Goal: Task Accomplishment & Management: Manage account settings

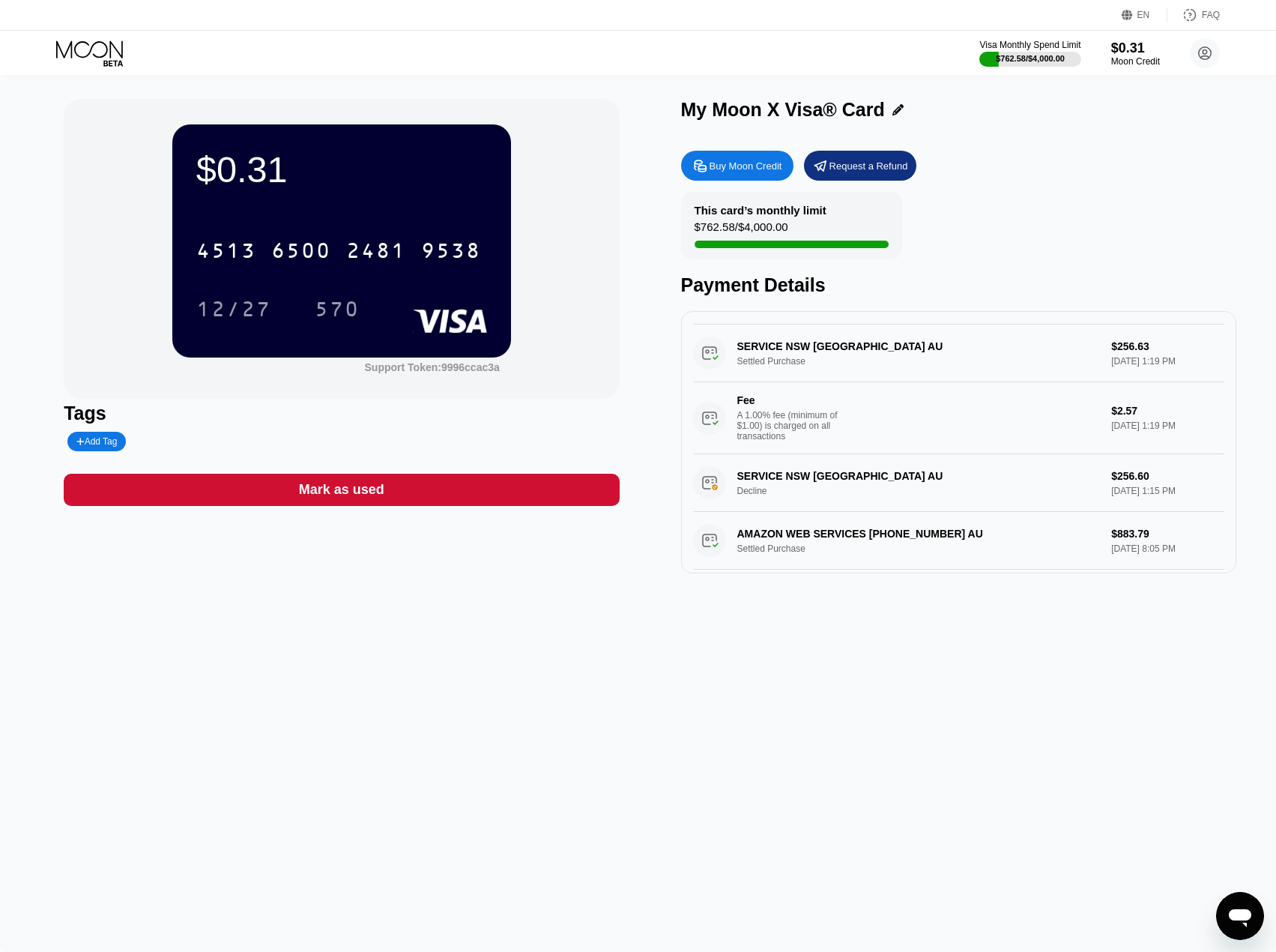
scroll to position [450, 0]
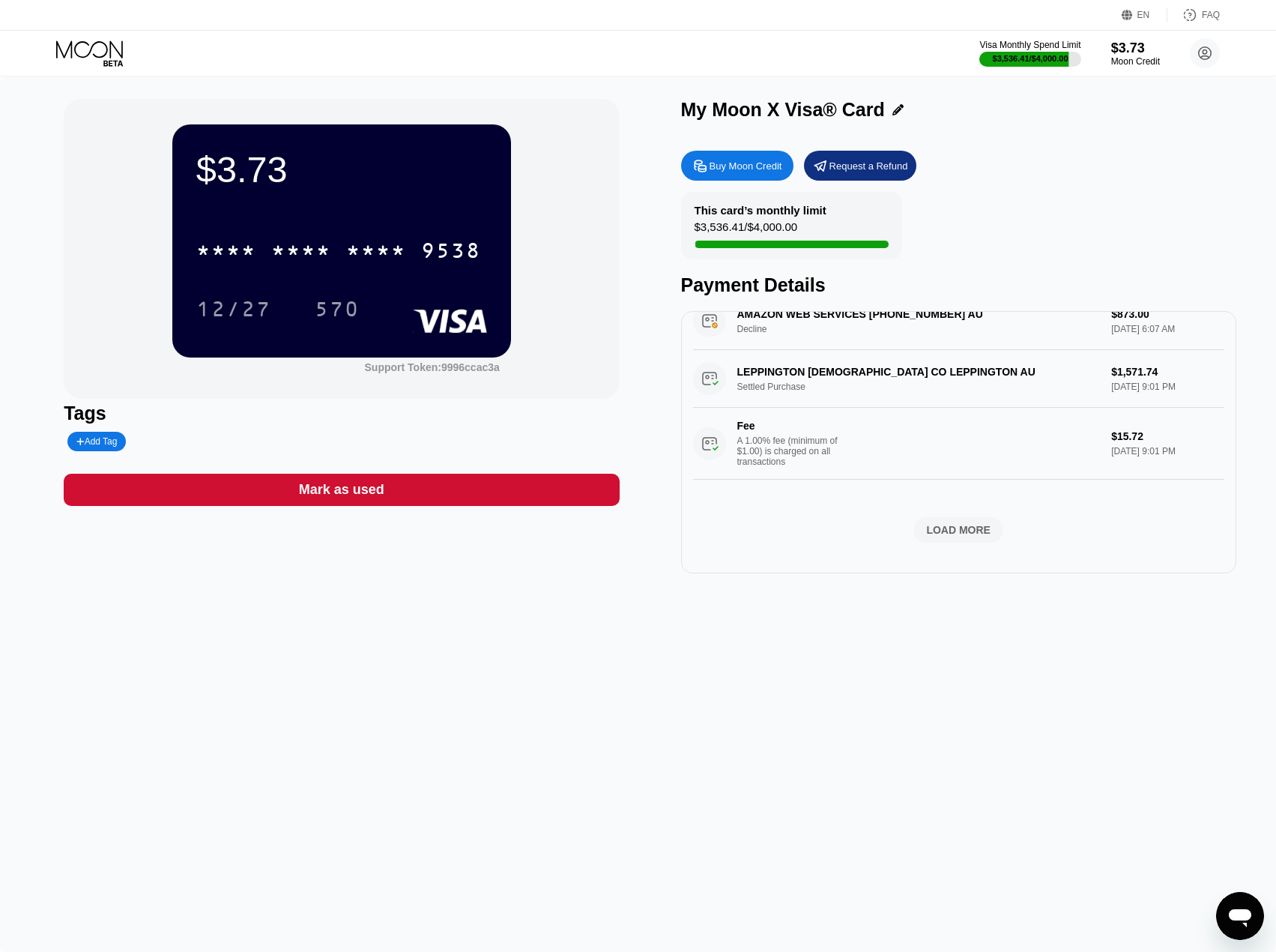
scroll to position [1098, 0]
click at [939, 527] on div "LOAD MORE" at bounding box center [958, 529] width 65 height 13
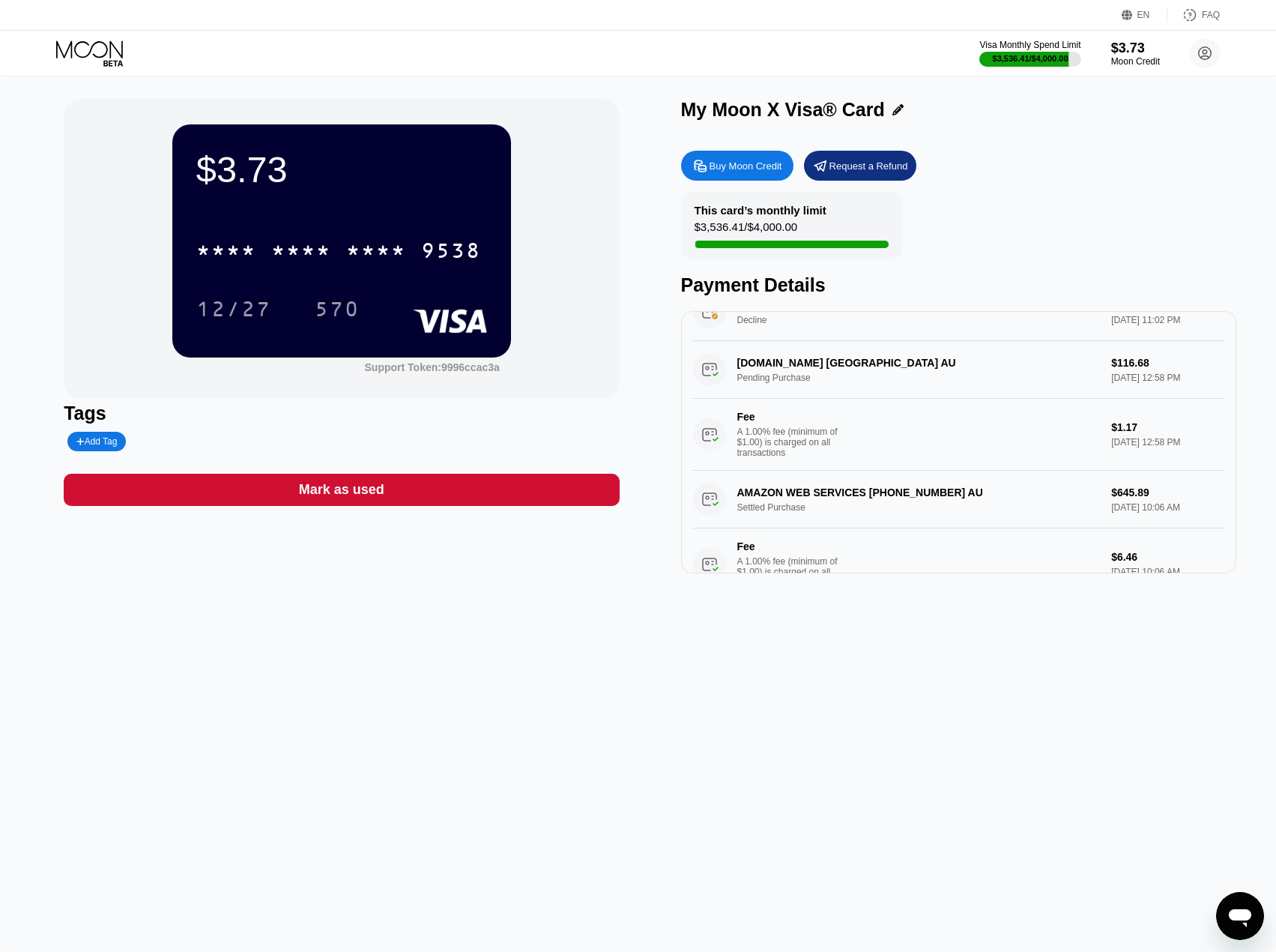
scroll to position [0, 0]
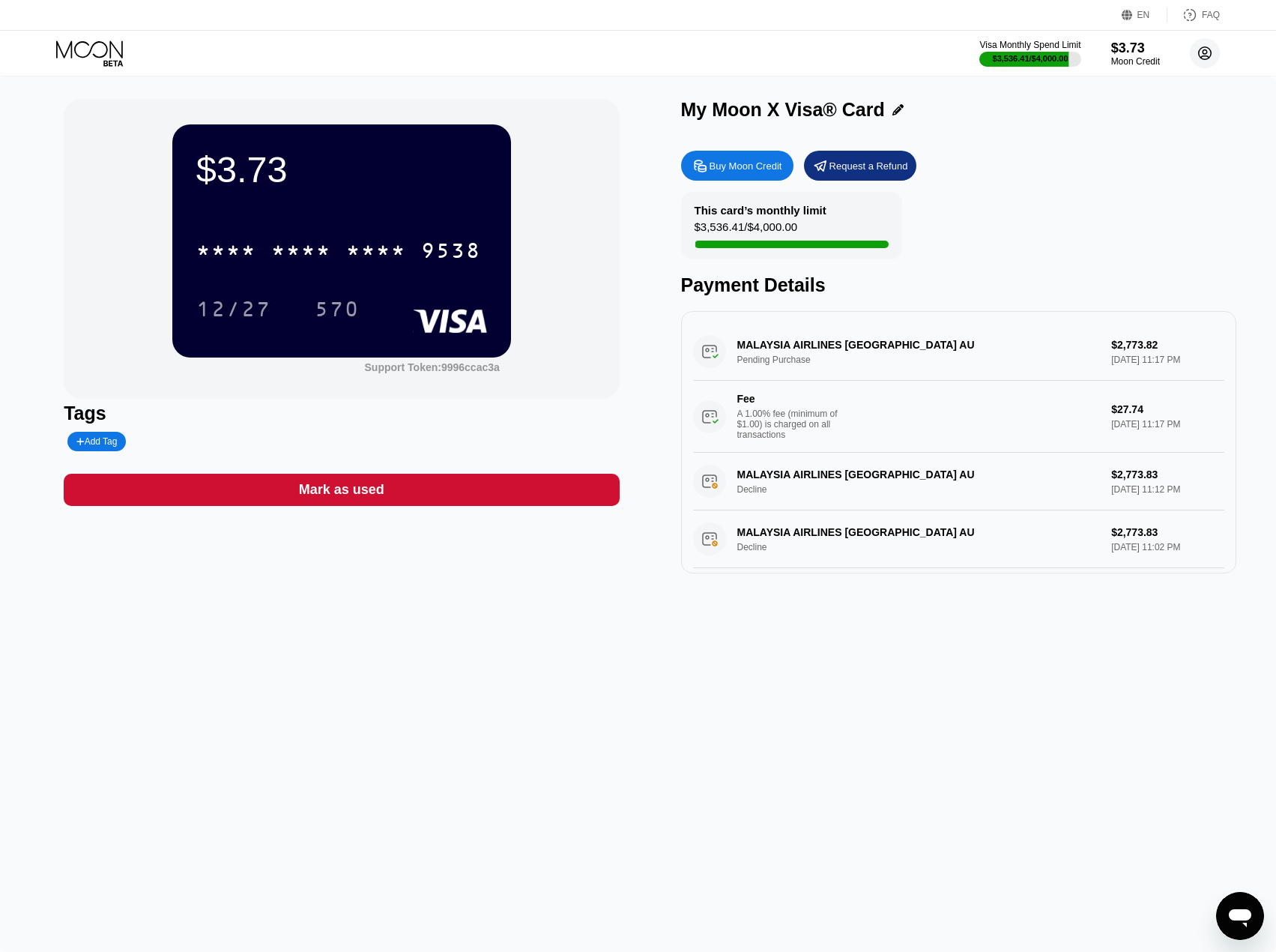
click at [1208, 52] on icon at bounding box center [1205, 53] width 8 height 8
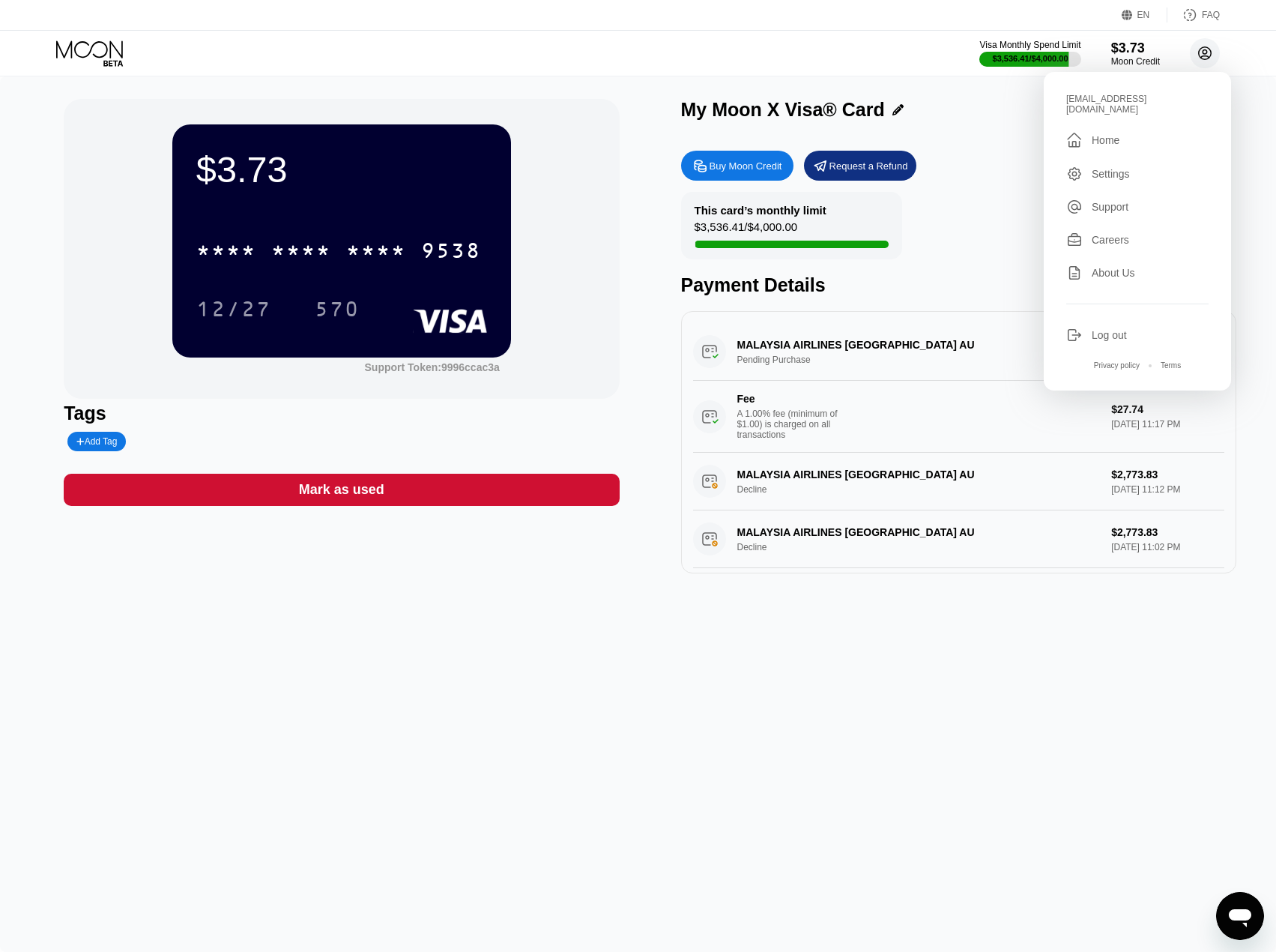
click at [1208, 52] on icon at bounding box center [1205, 53] width 8 height 8
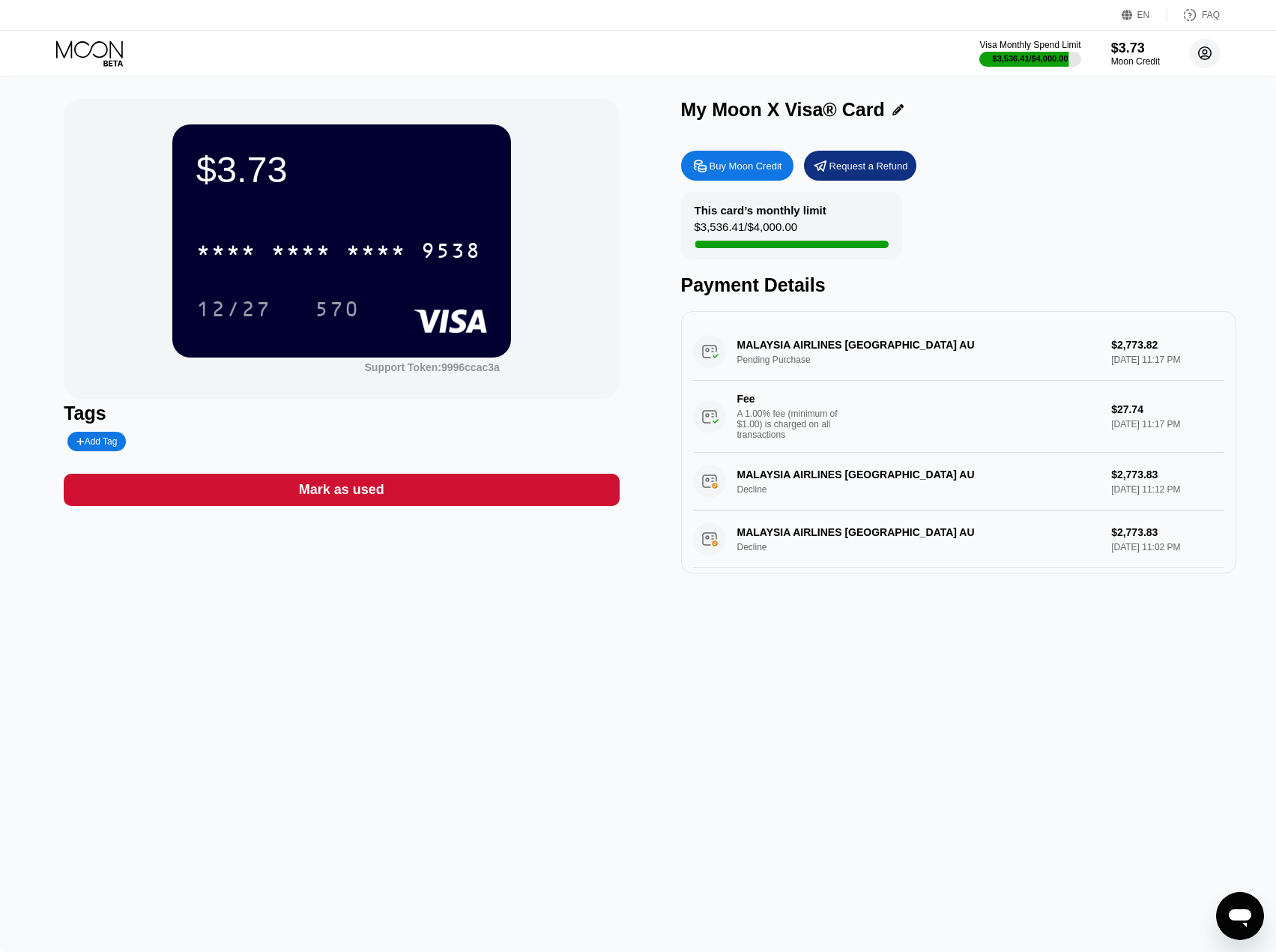
click at [1215, 58] on circle at bounding box center [1205, 53] width 30 height 30
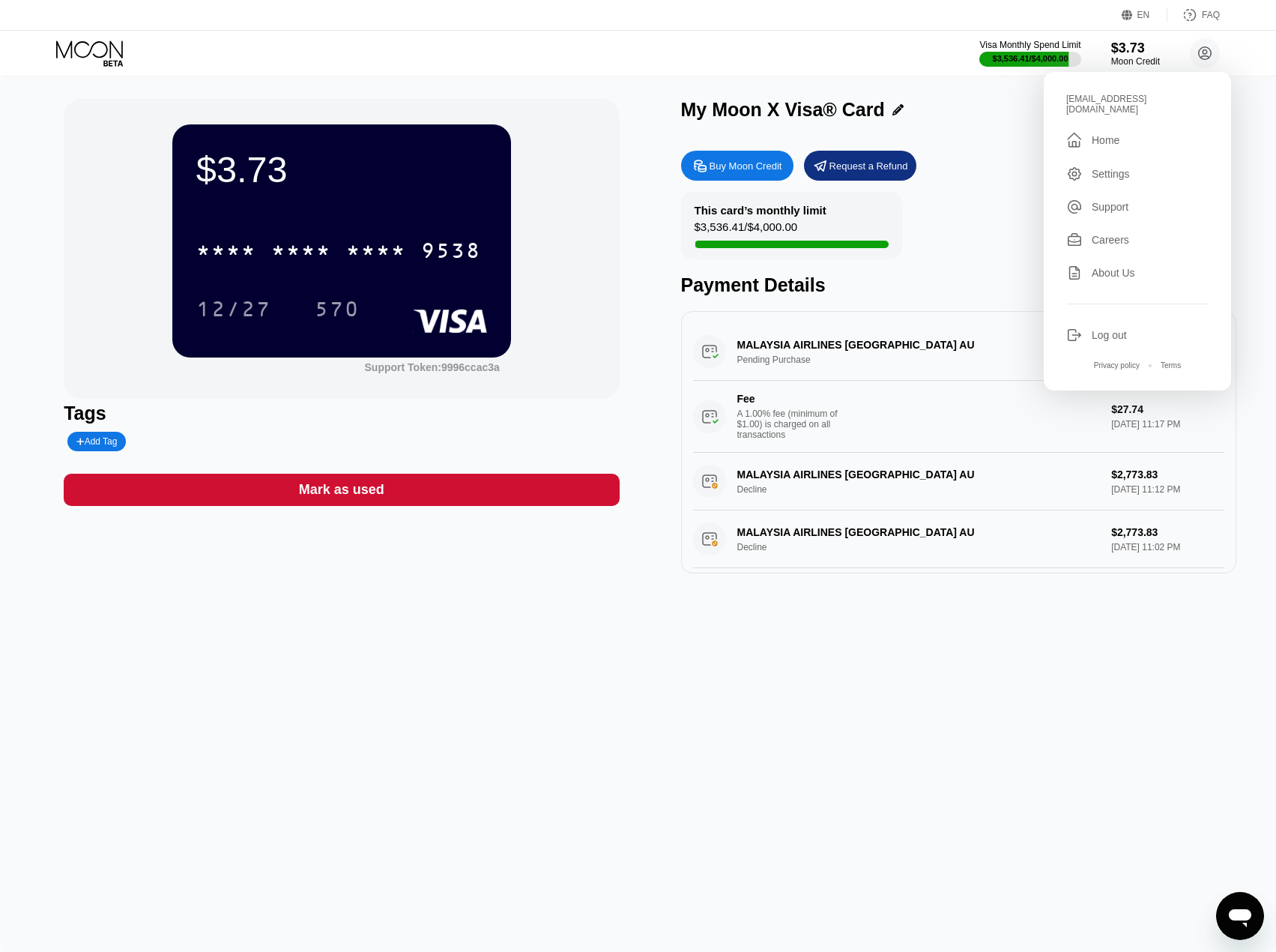
click at [1115, 329] on div "Log out" at bounding box center [1110, 335] width 36 height 12
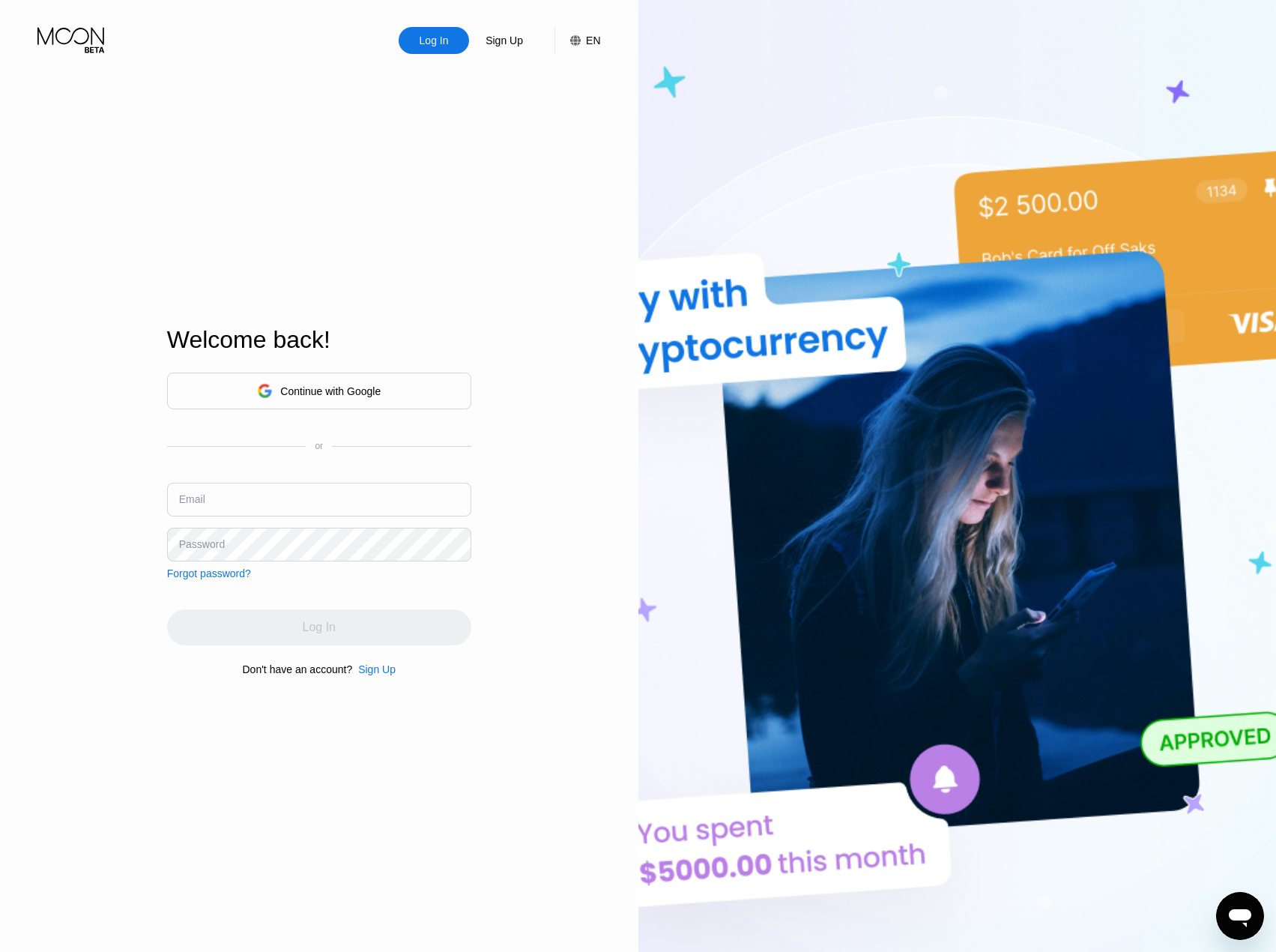
click at [253, 486] on input "text" at bounding box center [319, 499] width 304 height 34
type input "sanjapu13@gmail.com"
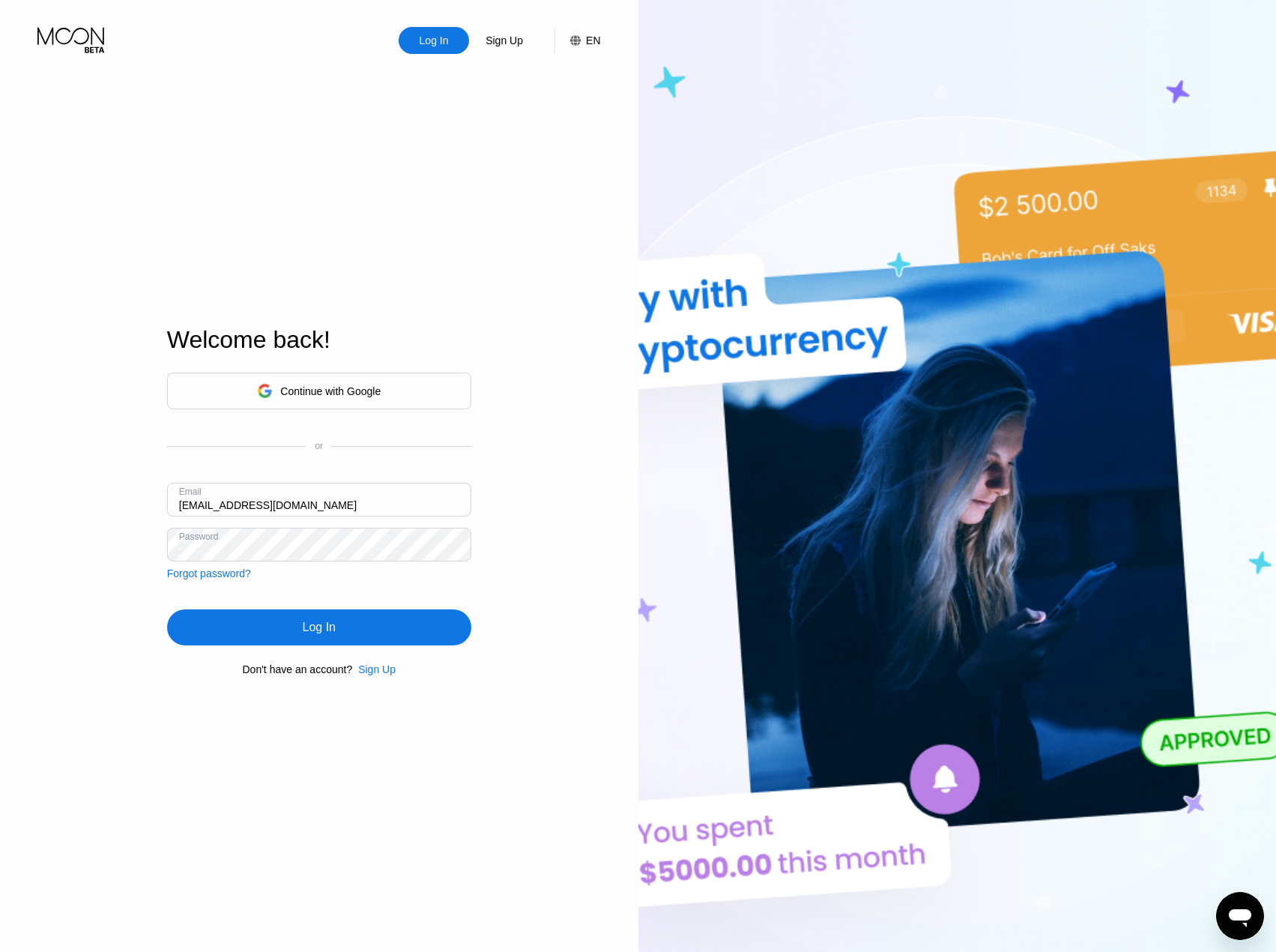
click at [362, 621] on div "Log In" at bounding box center [319, 627] width 304 height 36
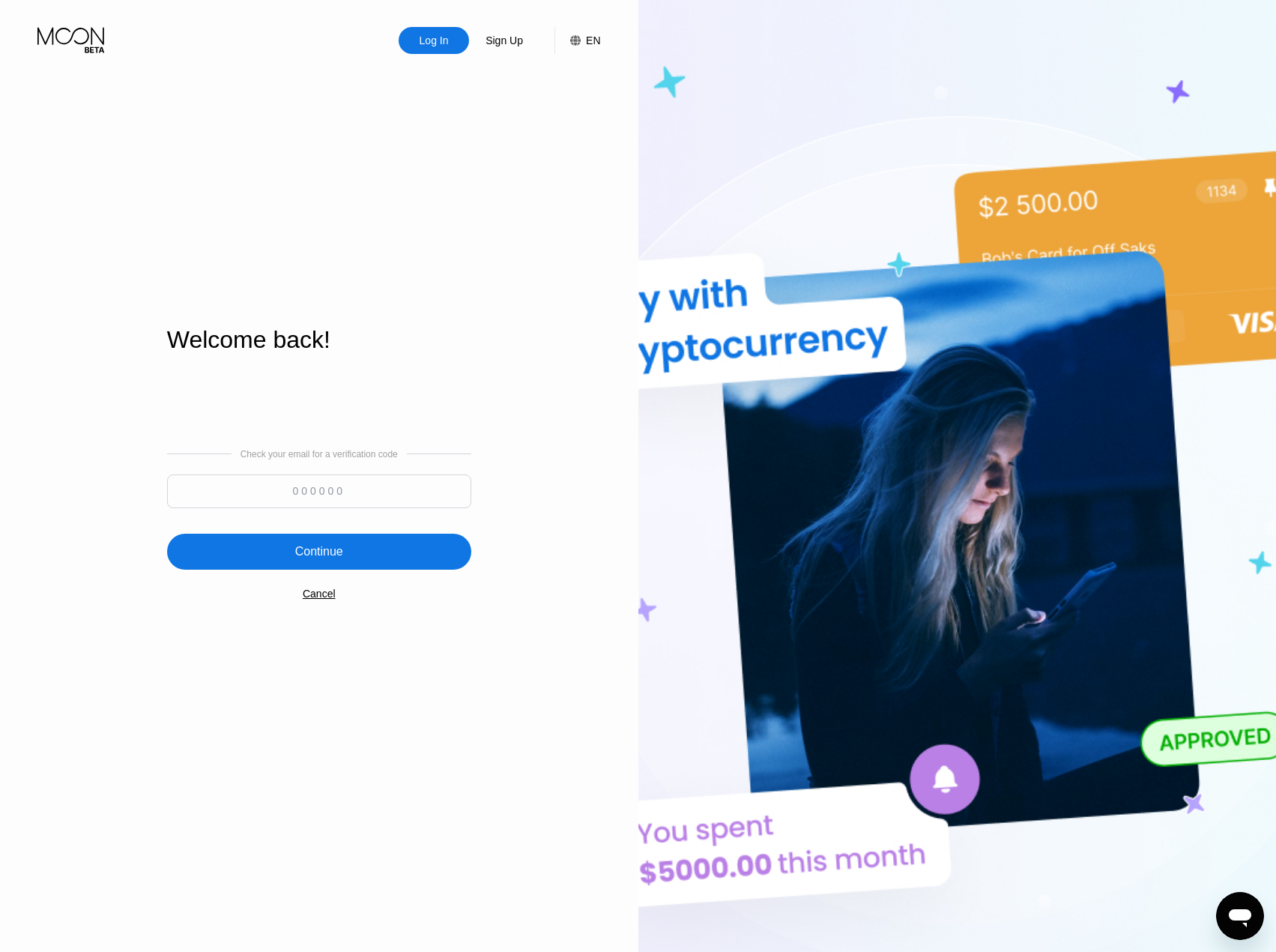
click at [276, 501] on input at bounding box center [319, 491] width 304 height 34
type input "582897"
click at [341, 559] on div "Continue" at bounding box center [319, 552] width 48 height 15
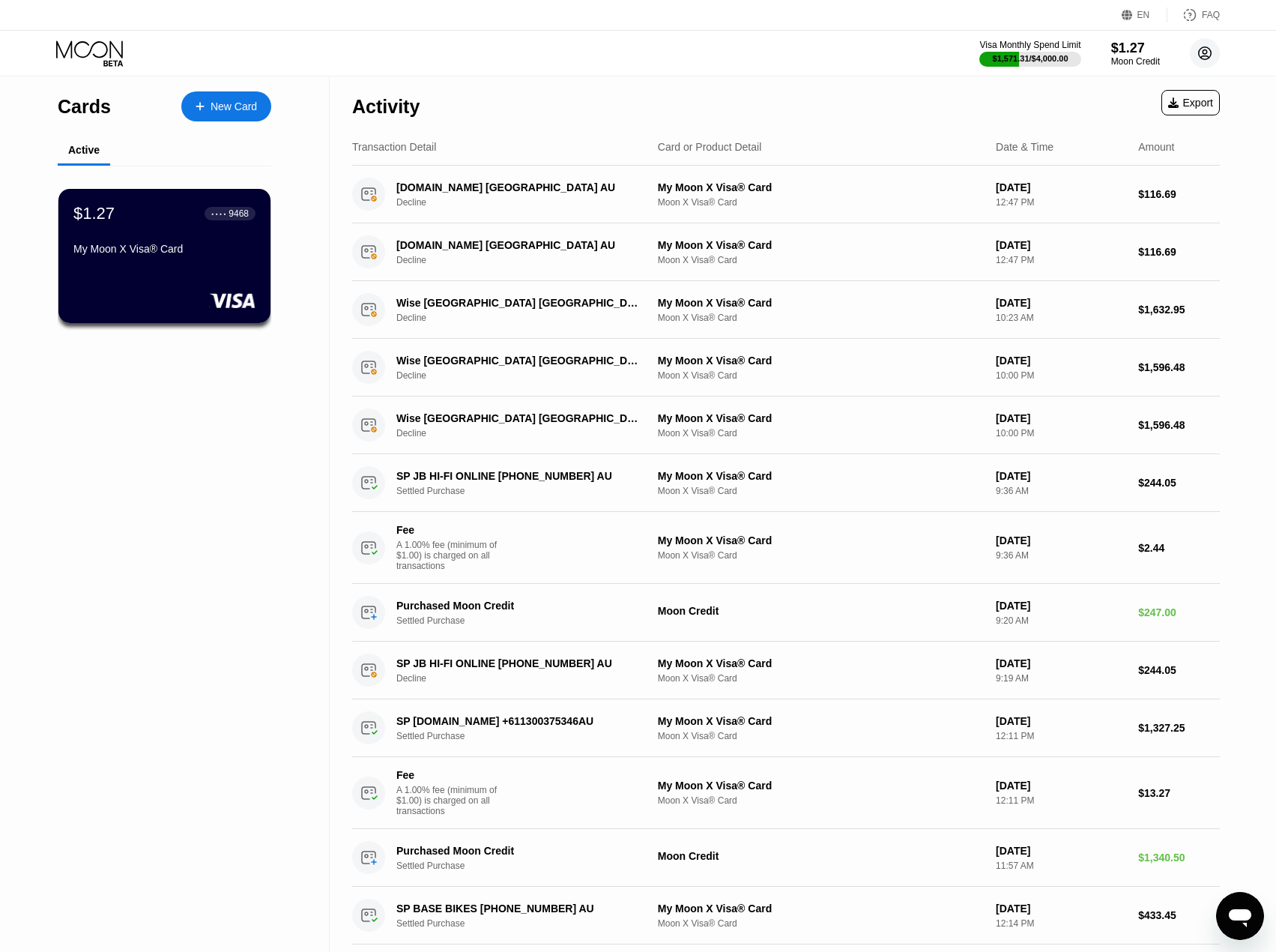
click at [1201, 51] on circle at bounding box center [1205, 53] width 30 height 30
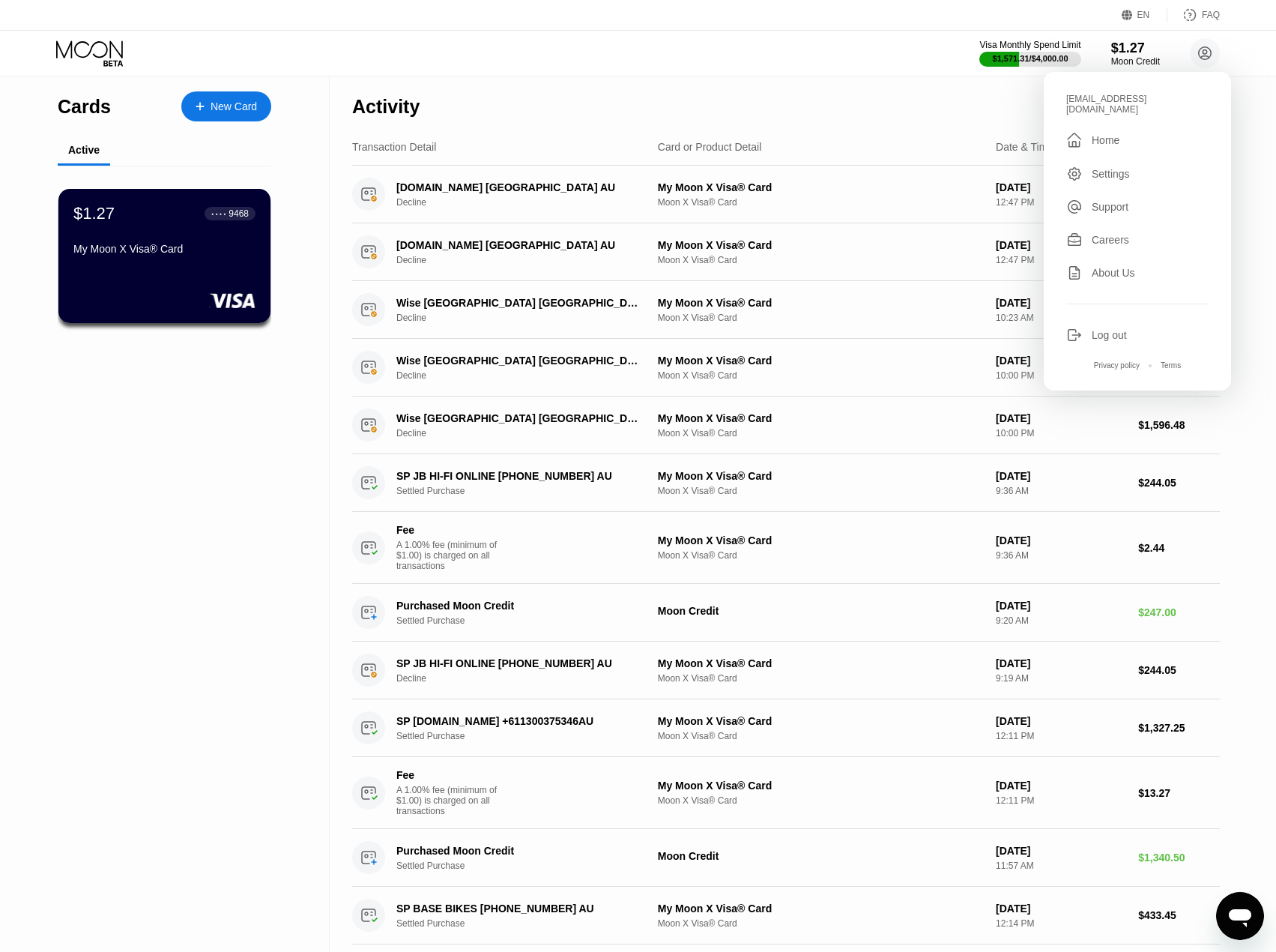
click at [1113, 329] on div "Log out" at bounding box center [1110, 335] width 36 height 12
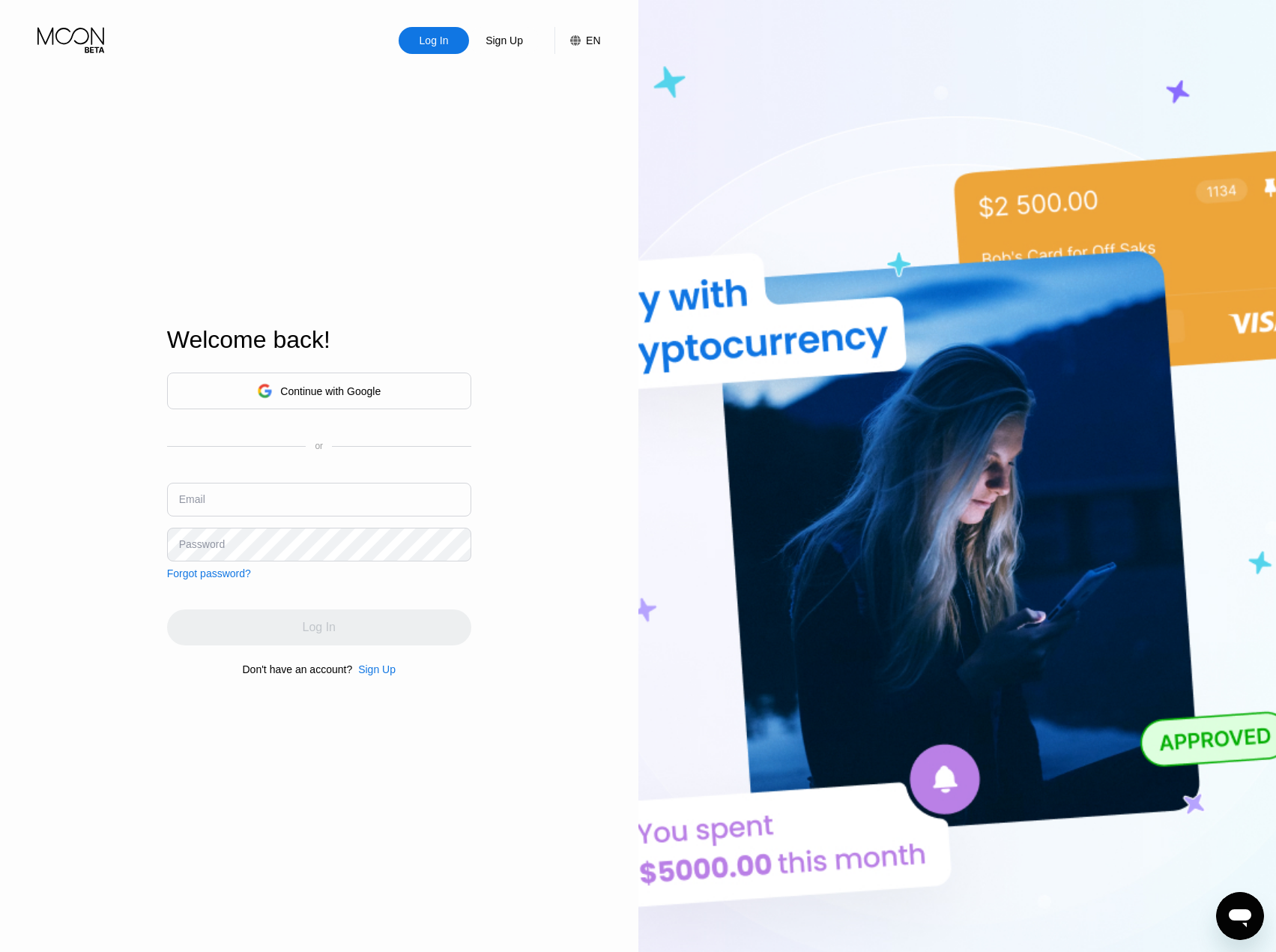
click at [275, 500] on input "text" at bounding box center [319, 499] width 304 height 34
type input "hopeforpok@gmail.com"
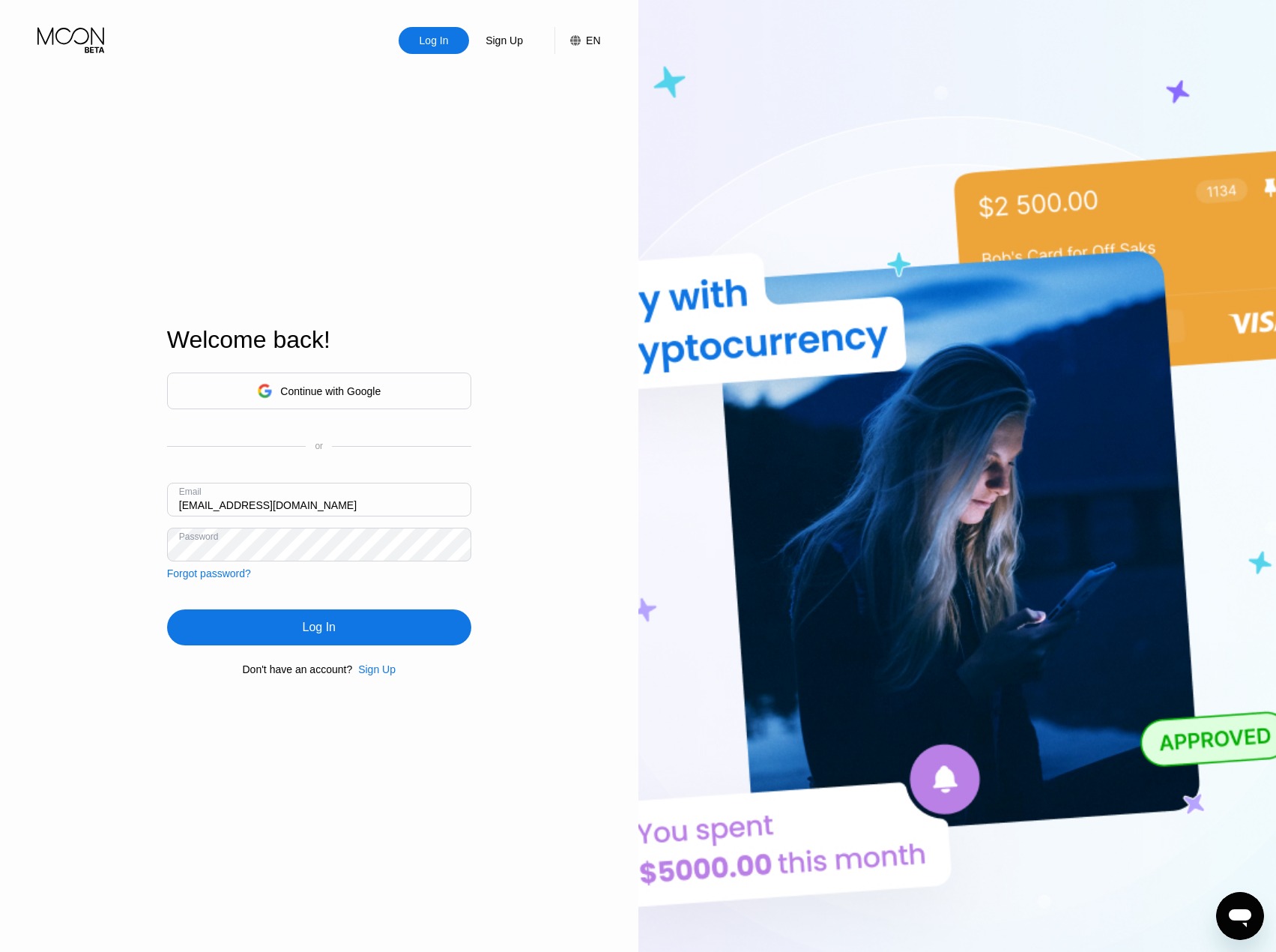
click at [342, 642] on div "Log In" at bounding box center [319, 627] width 304 height 36
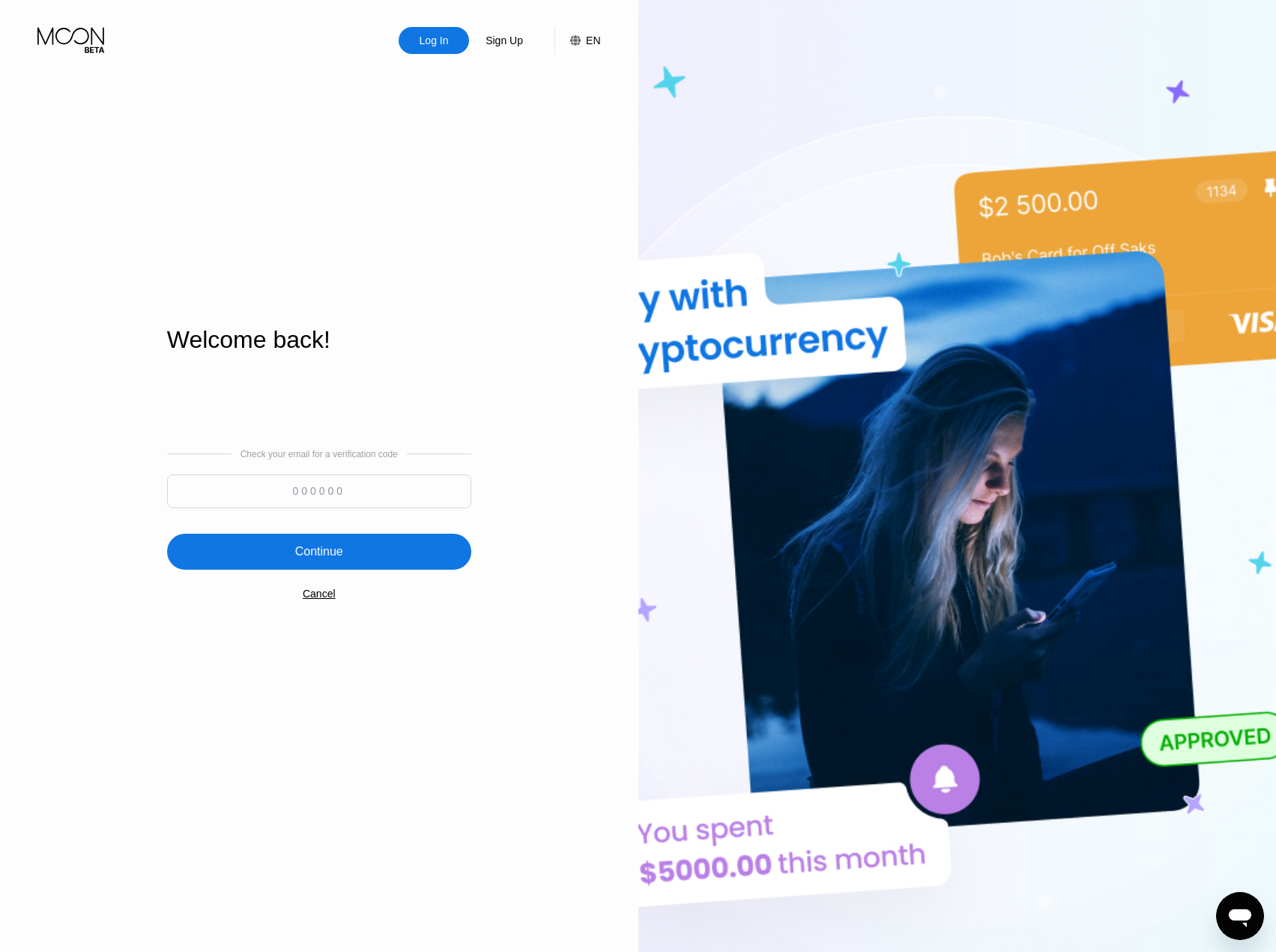
click at [292, 504] on input at bounding box center [319, 491] width 304 height 34
type input "325503"
click at [299, 552] on div "Continue" at bounding box center [319, 552] width 48 height 15
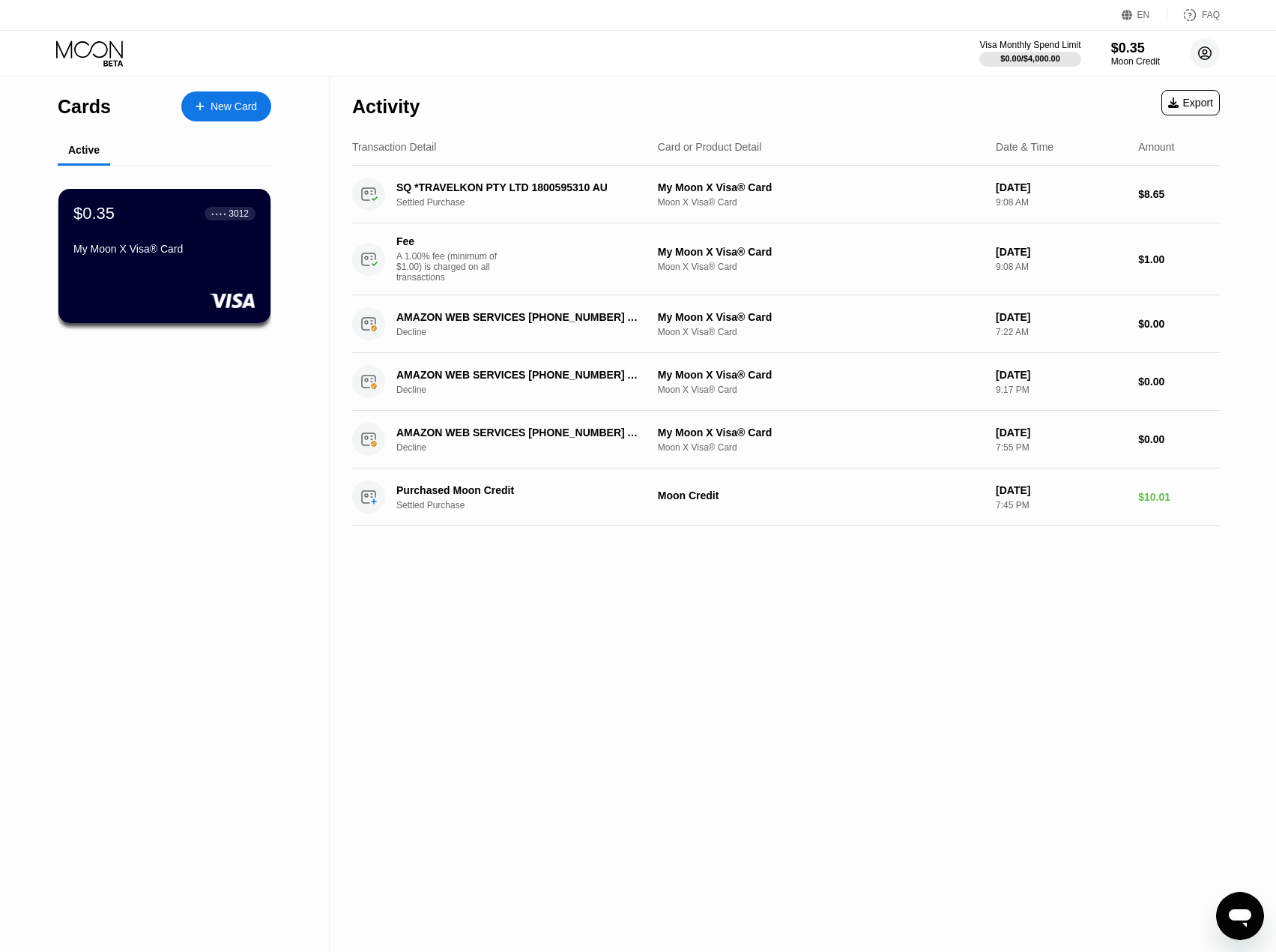
click at [1200, 53] on circle at bounding box center [1205, 53] width 30 height 30
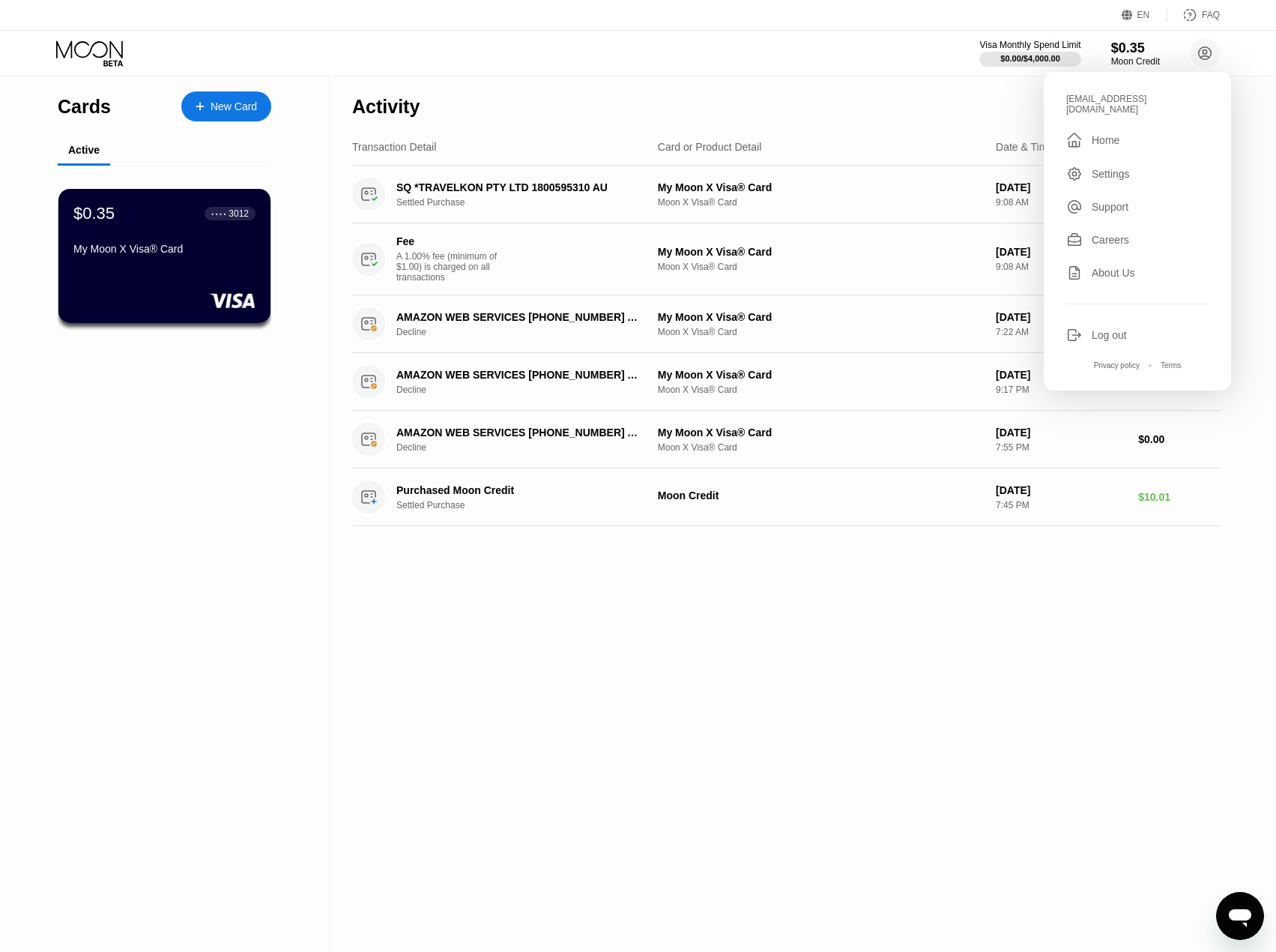
click at [1110, 329] on div "Log out" at bounding box center [1110, 335] width 36 height 12
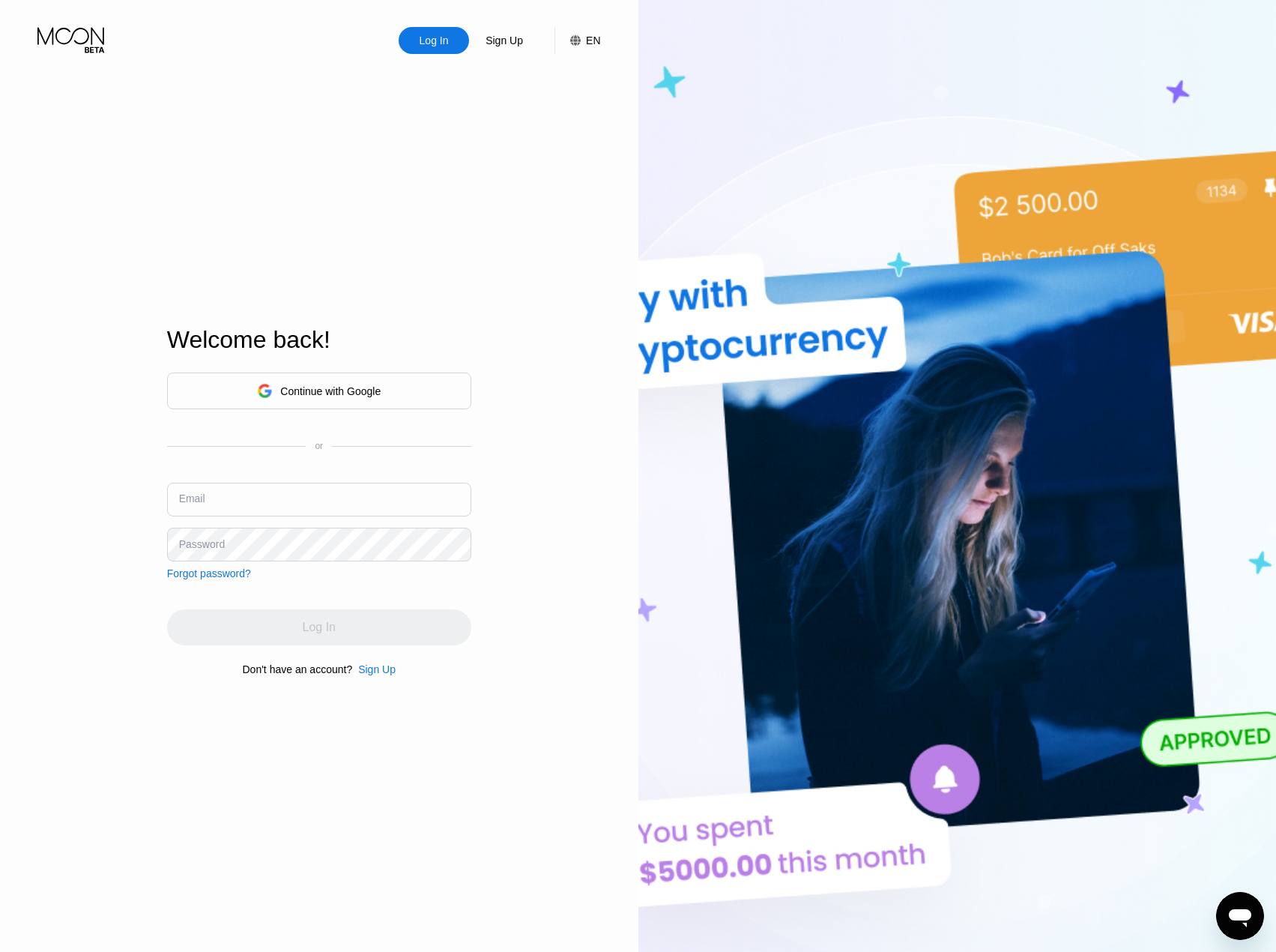
click at [252, 498] on input "text" at bounding box center [319, 499] width 304 height 34
type input "[EMAIL_ADDRESS][DOMAIN_NAME]"
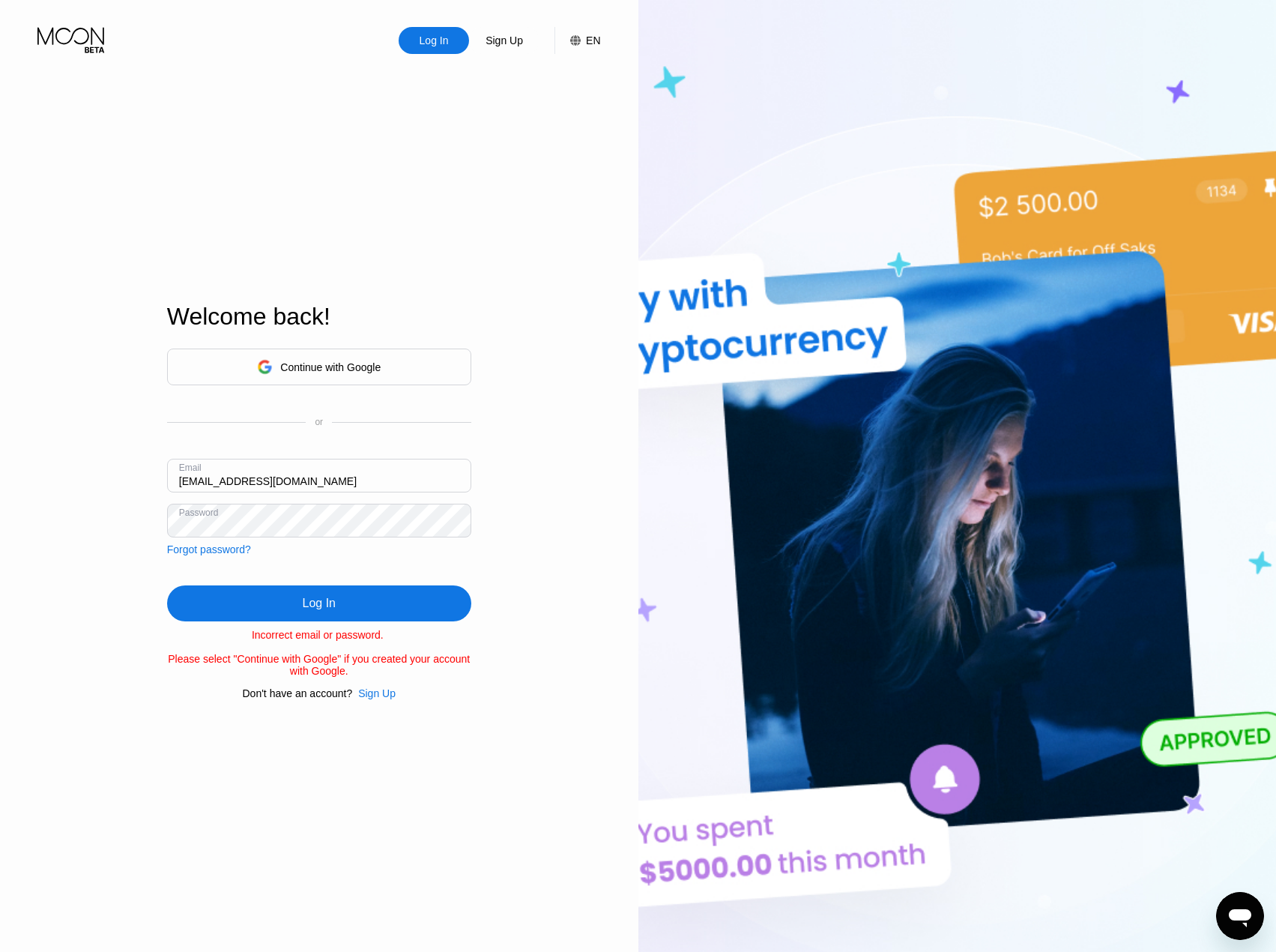
click at [223, 545] on div "Forgot password?" at bounding box center [209, 549] width 84 height 12
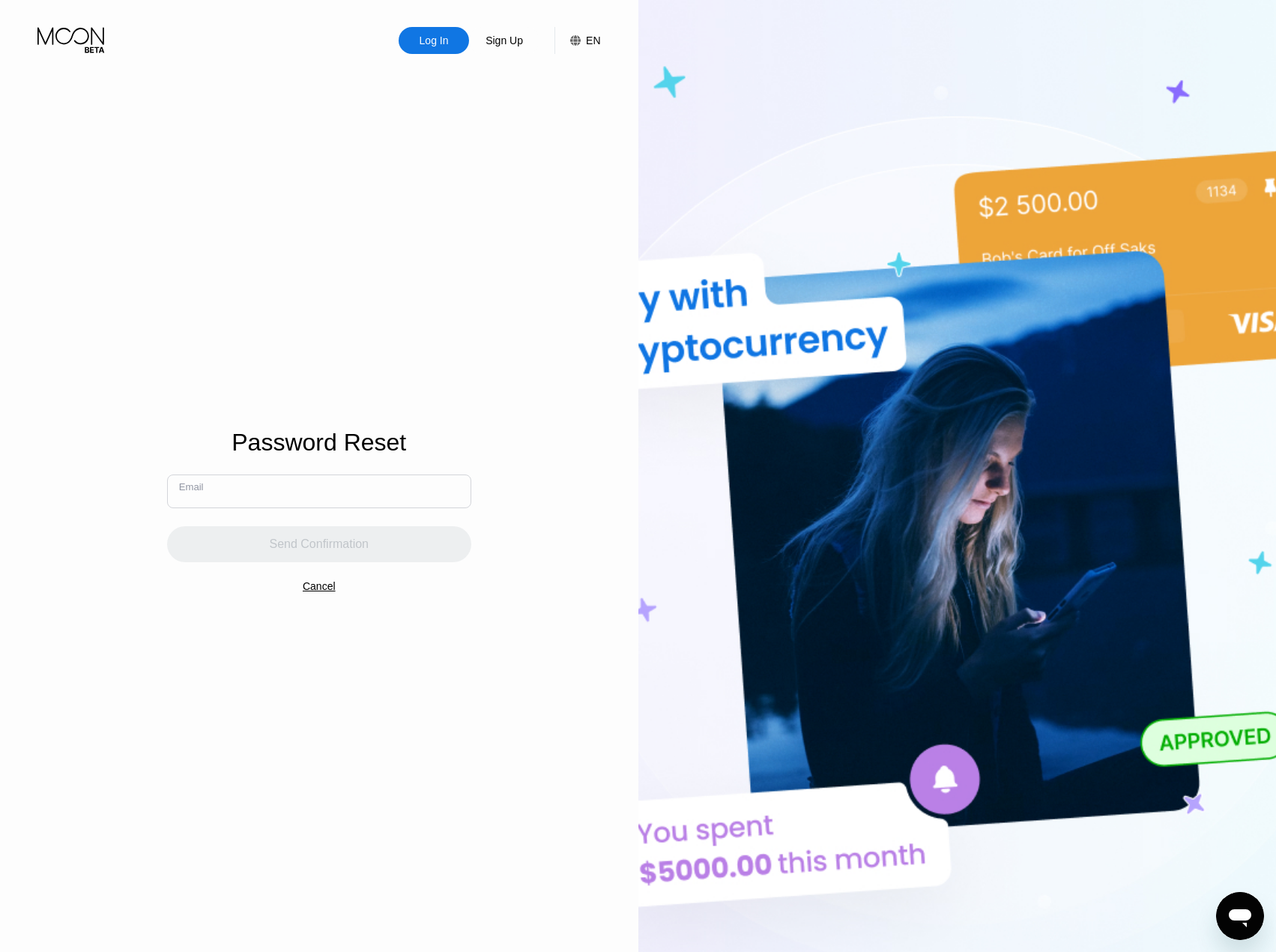
click at [242, 498] on input "text" at bounding box center [319, 491] width 304 height 34
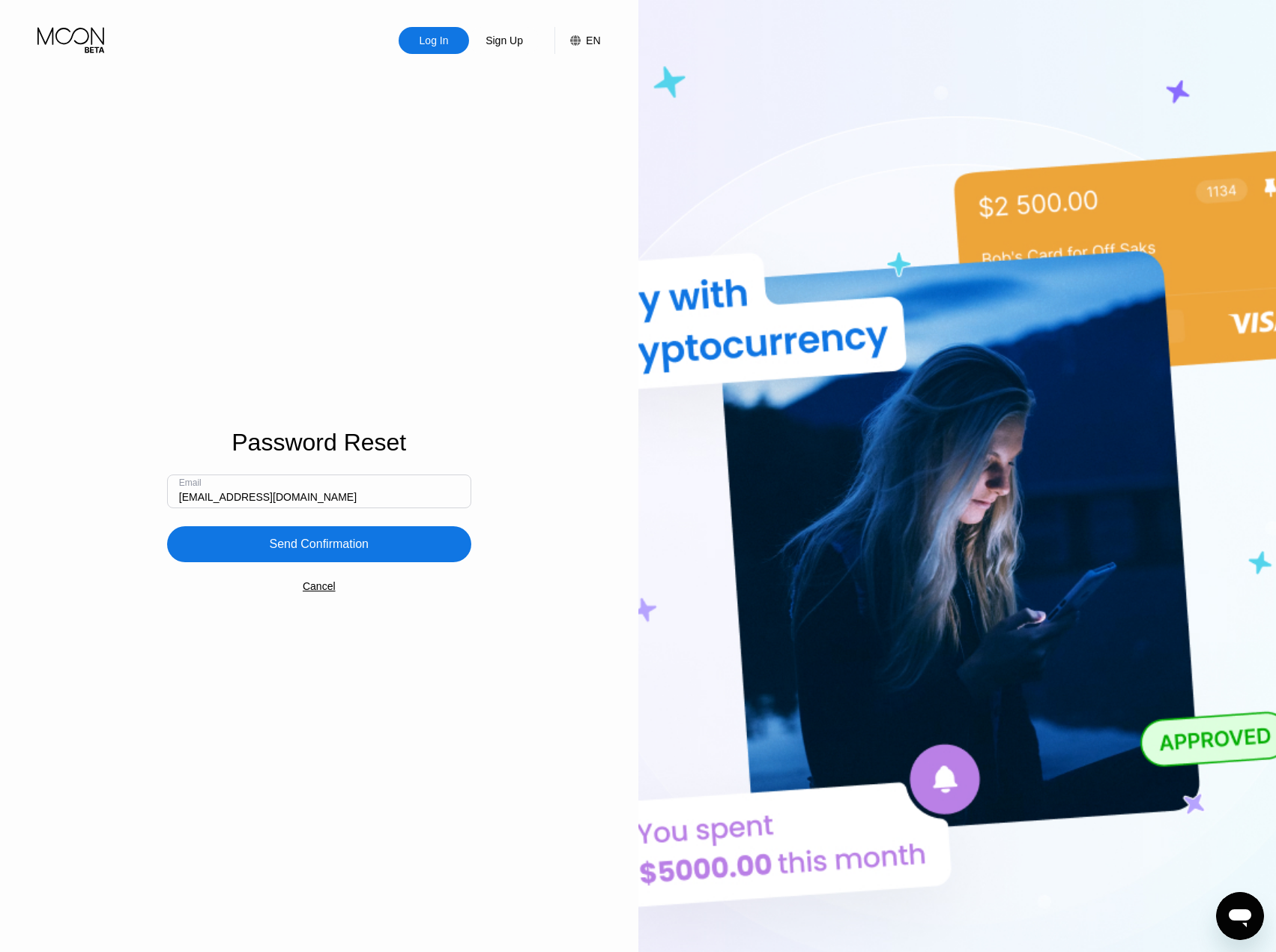
type input "[EMAIL_ADDRESS][DOMAIN_NAME]"
click at [324, 556] on div "Send Confirmation" at bounding box center [319, 544] width 304 height 36
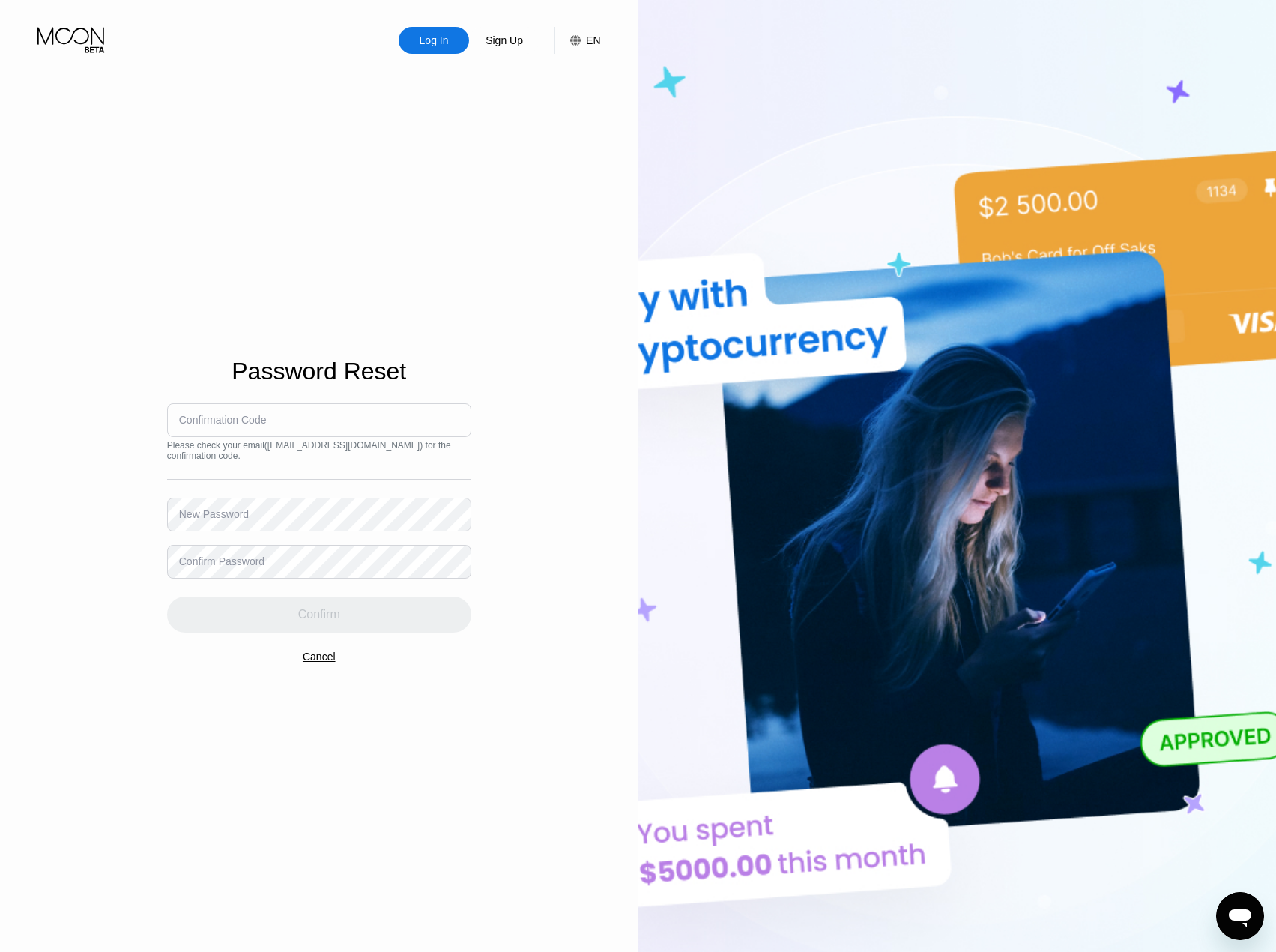
click at [286, 420] on input at bounding box center [319, 420] width 304 height 34
click at [260, 426] on input at bounding box center [319, 420] width 304 height 34
type input "695448"
click at [349, 628] on div "Confirm" at bounding box center [319, 615] width 304 height 36
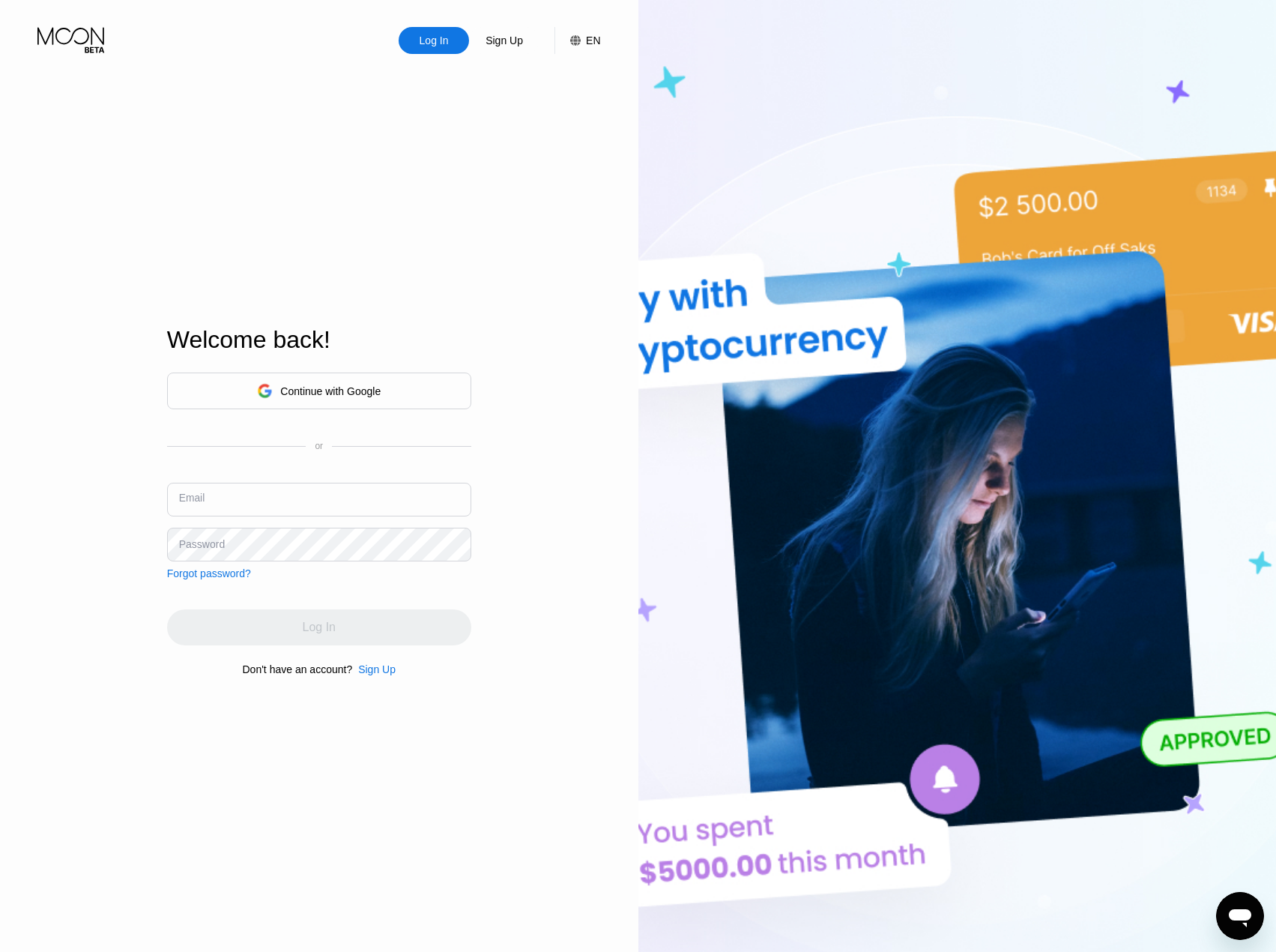
click at [296, 493] on input "text" at bounding box center [319, 499] width 304 height 34
click at [218, 492] on input "text" at bounding box center [319, 499] width 304 height 34
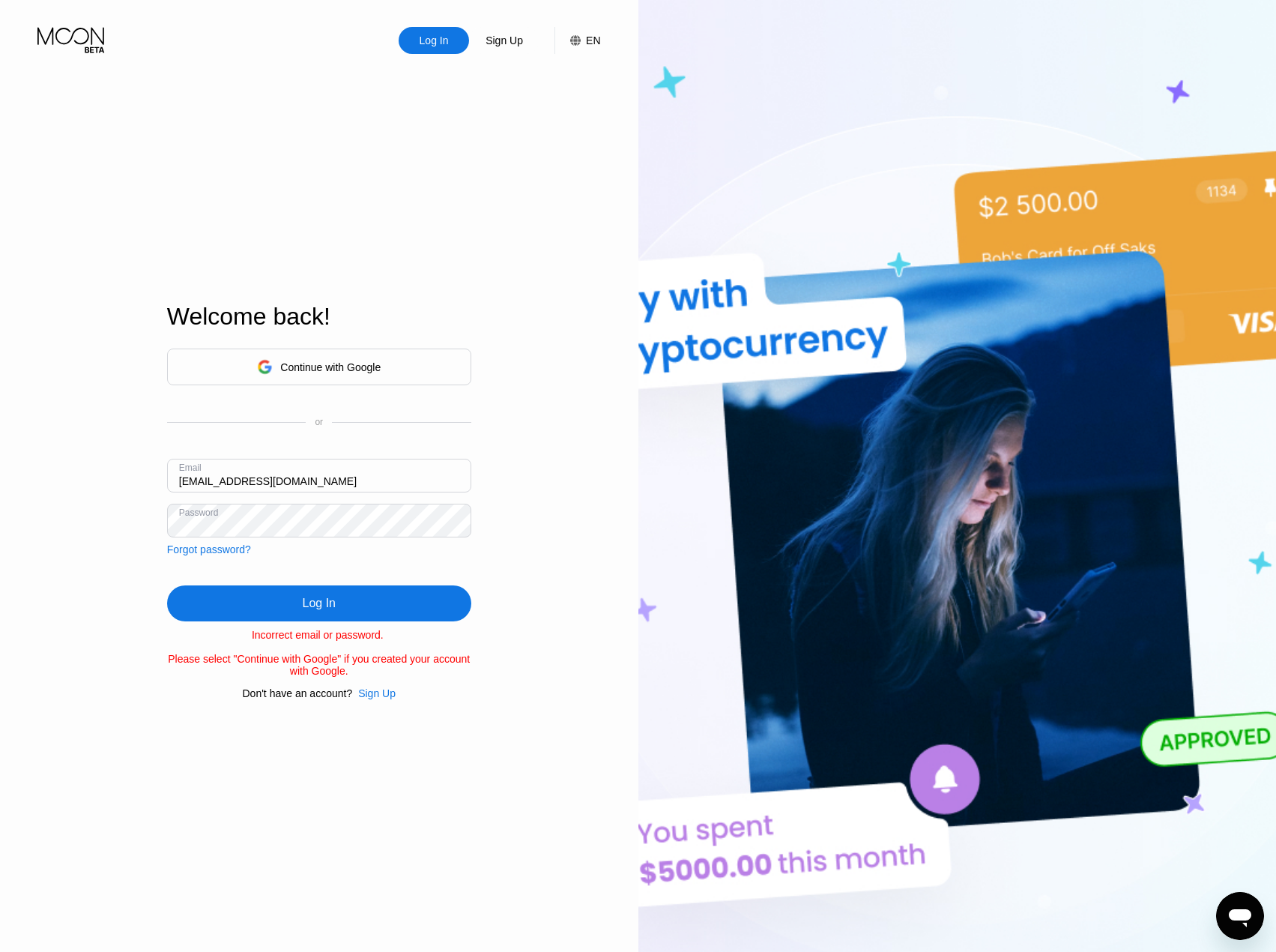
click at [185, 480] on input "hoforeverest@gmail.com" at bounding box center [319, 476] width 304 height 34
type input "hpforeverest@gmail.com"
click at [322, 590] on div "Log In" at bounding box center [319, 603] width 304 height 36
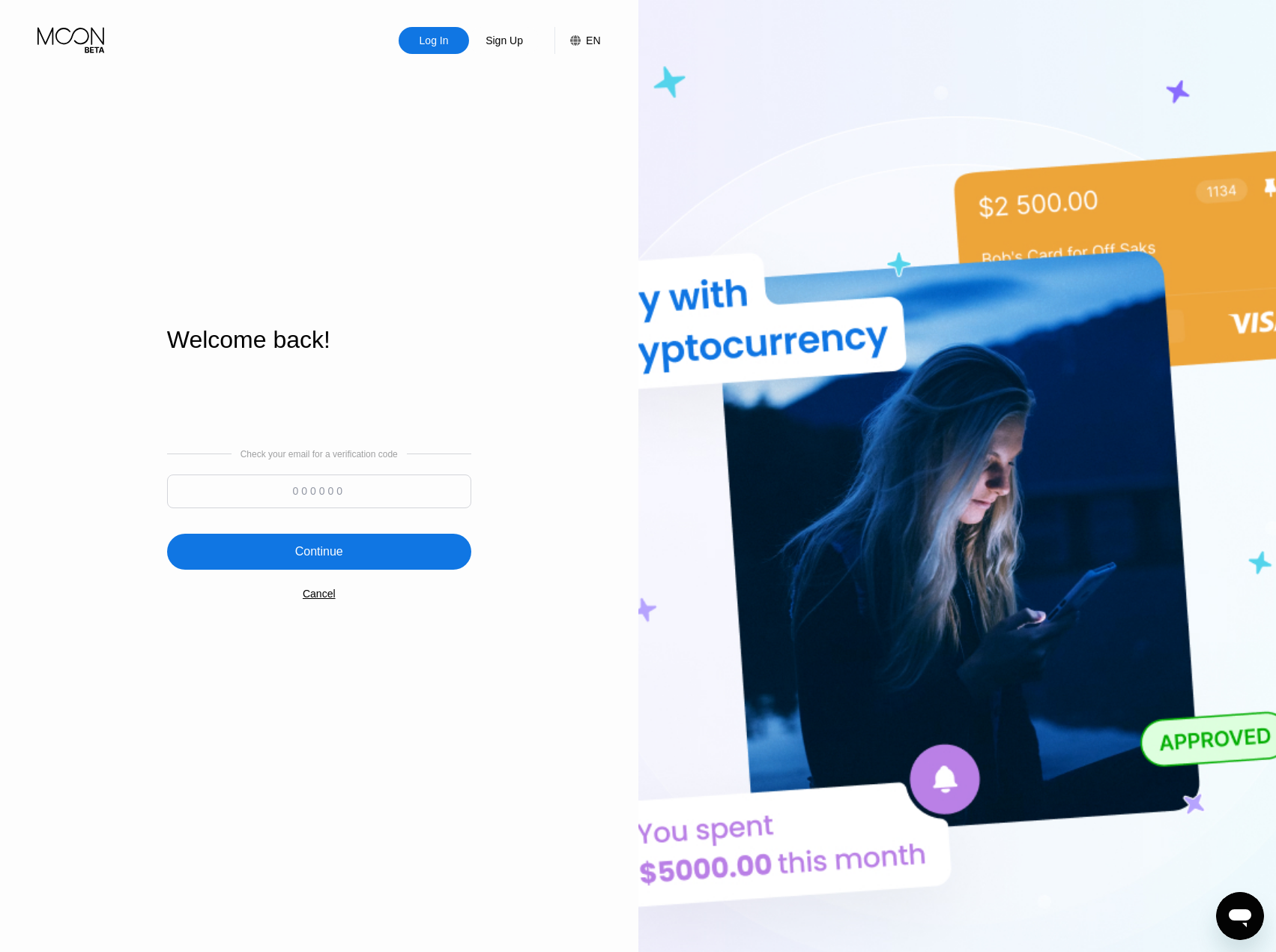
click at [275, 497] on input at bounding box center [319, 491] width 304 height 34
type input "101125"
click at [283, 546] on div "Continue" at bounding box center [319, 552] width 304 height 36
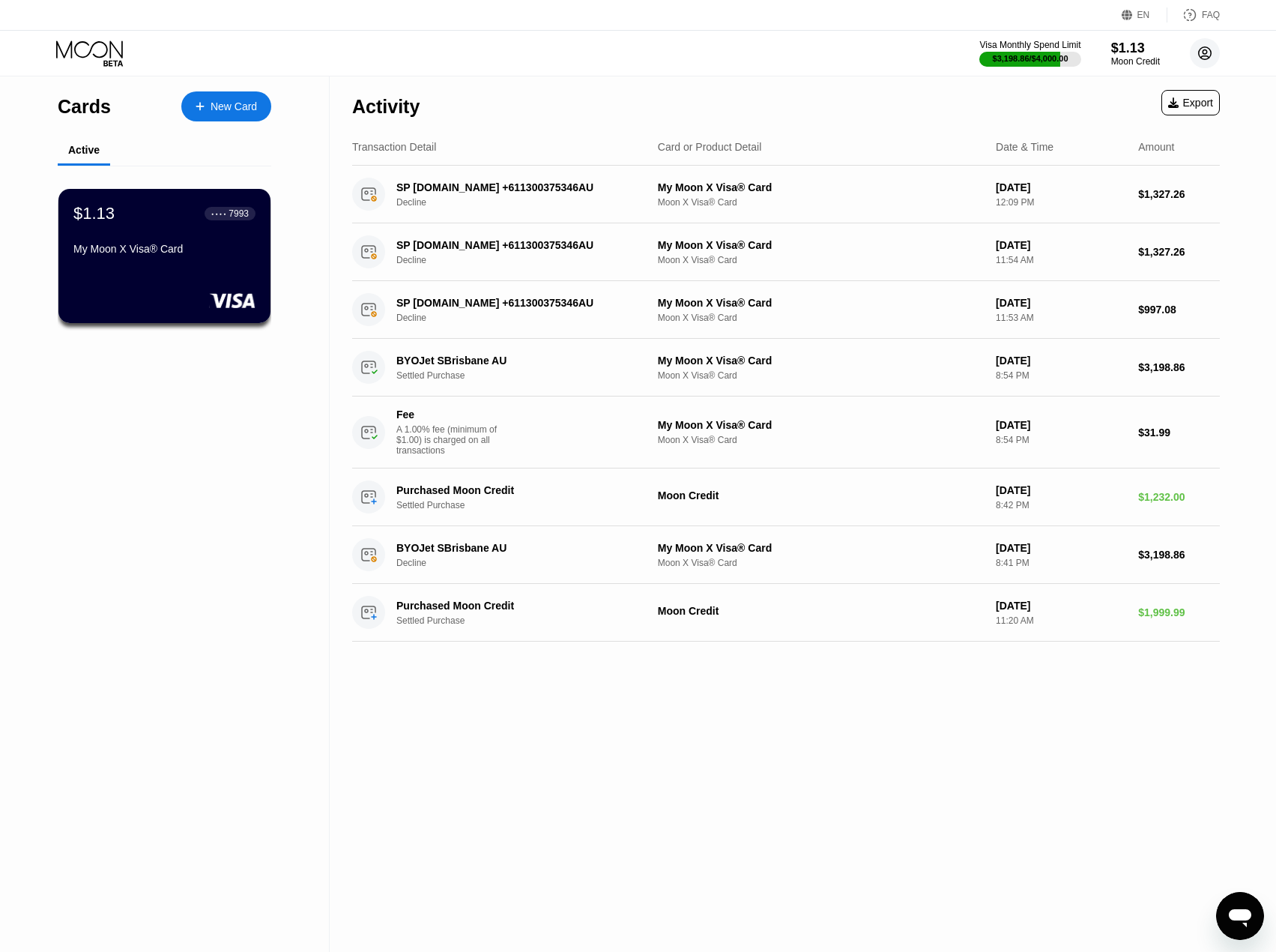
click at [1201, 58] on icon at bounding box center [1205, 53] width 8 height 8
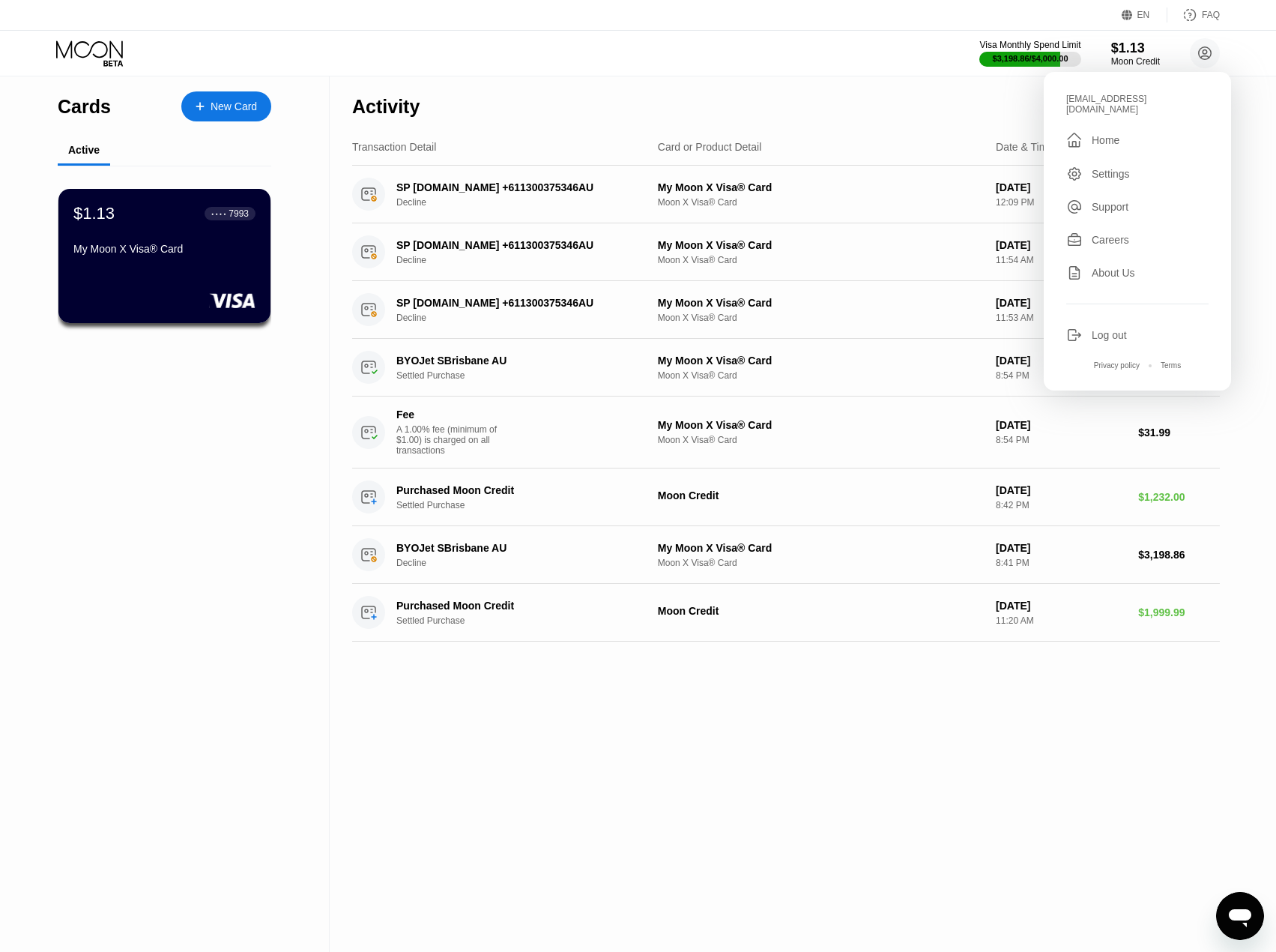
click at [1114, 329] on div "Log out" at bounding box center [1110, 335] width 36 height 12
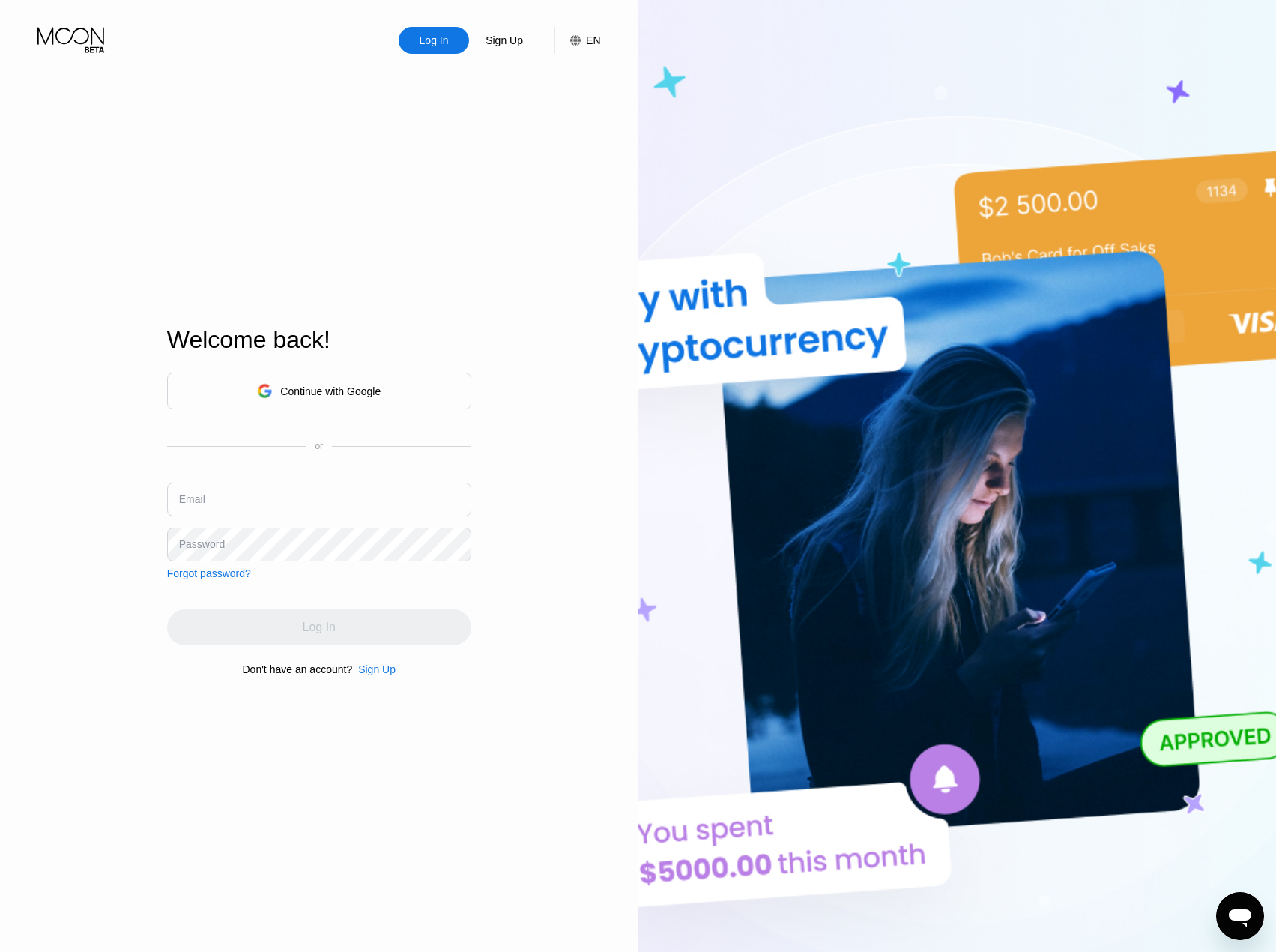
click at [290, 500] on input "text" at bounding box center [319, 499] width 304 height 34
type input "[EMAIL_ADDRESS][DOMAIN_NAME]"
click at [345, 625] on div "Log In" at bounding box center [319, 627] width 304 height 36
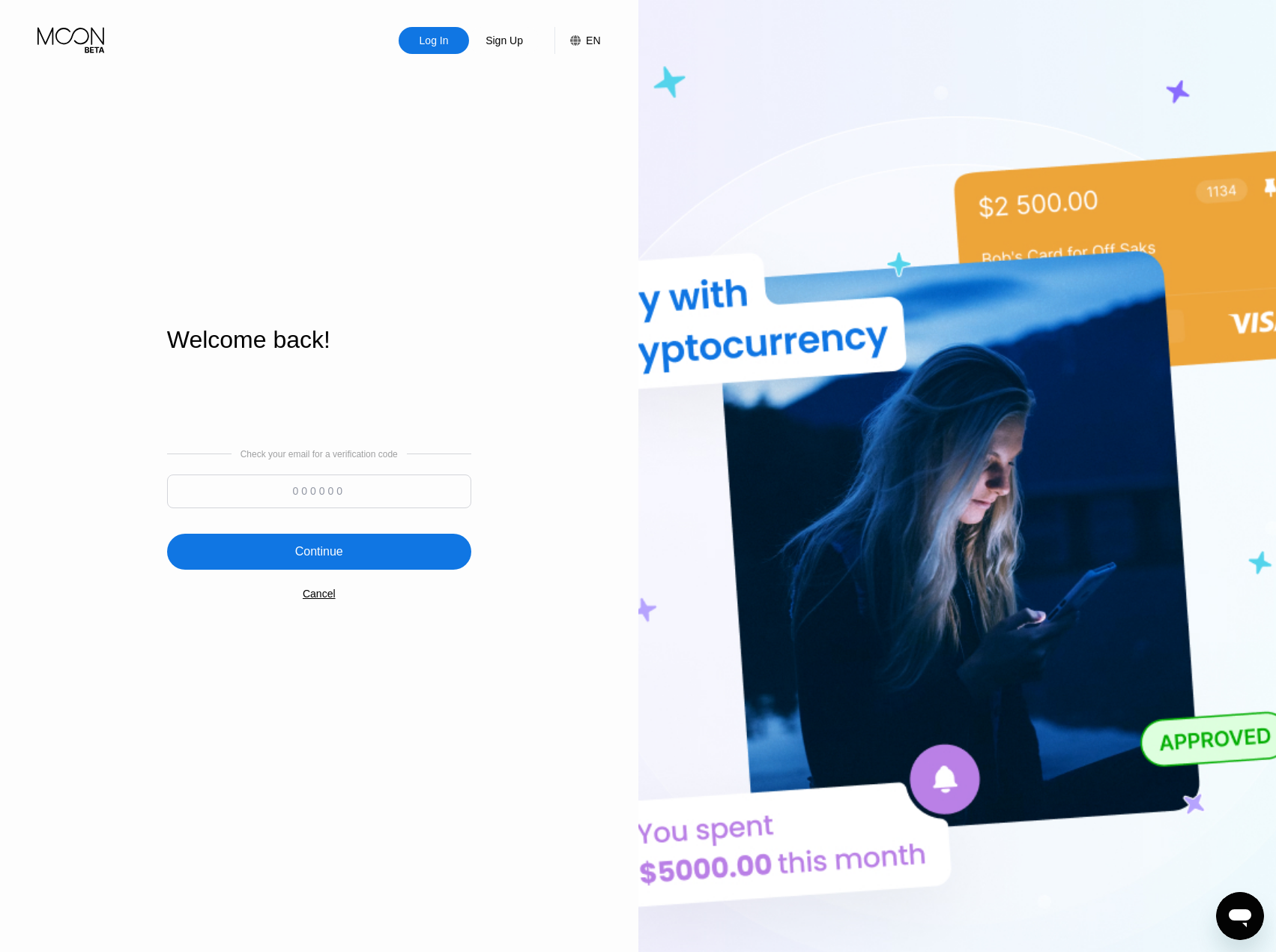
click at [358, 492] on input at bounding box center [319, 491] width 304 height 34
click at [298, 484] on input at bounding box center [319, 491] width 304 height 34
type input "143288"
click at [306, 549] on div "Continue" at bounding box center [319, 552] width 48 height 15
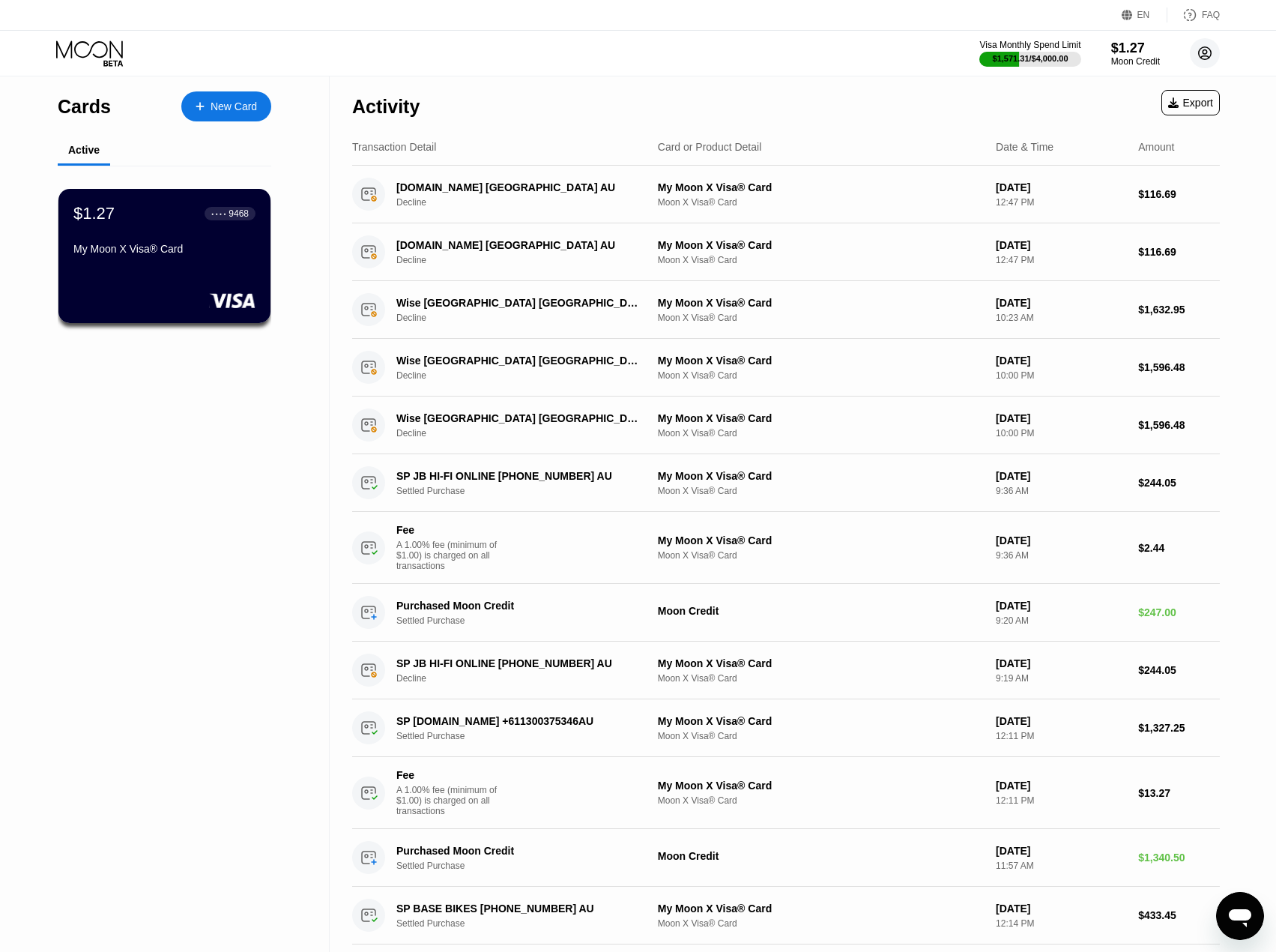
click at [1216, 49] on circle at bounding box center [1205, 53] width 30 height 30
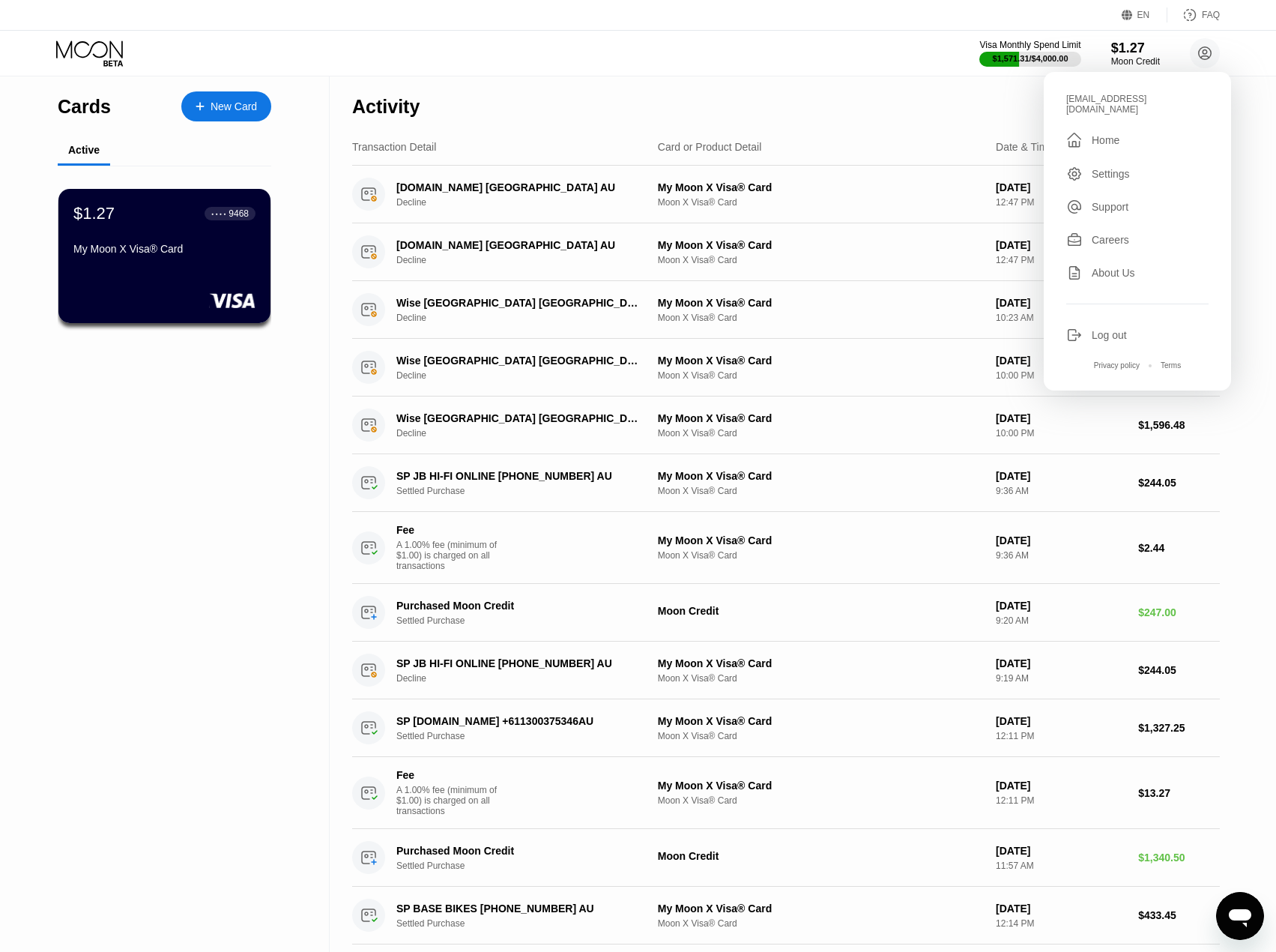
click at [1091, 327] on div "Log out" at bounding box center [1137, 335] width 142 height 17
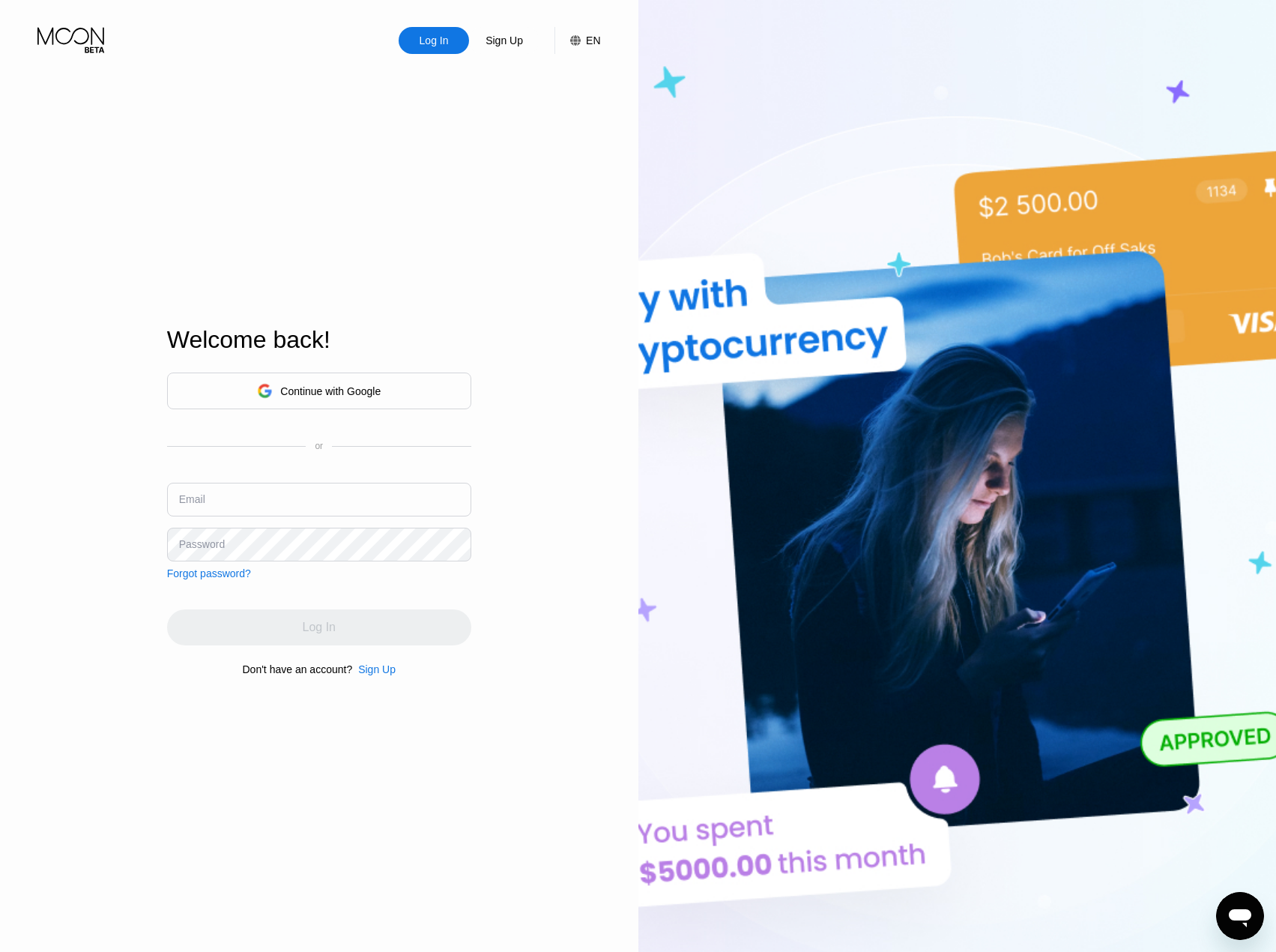
click at [216, 478] on div "Continue with Google or Email Password Forgot password?" at bounding box center [319, 476] width 304 height 207
click at [230, 497] on input "text" at bounding box center [319, 499] width 304 height 34
type input "[EMAIL_ADDRESS][DOMAIN_NAME]"
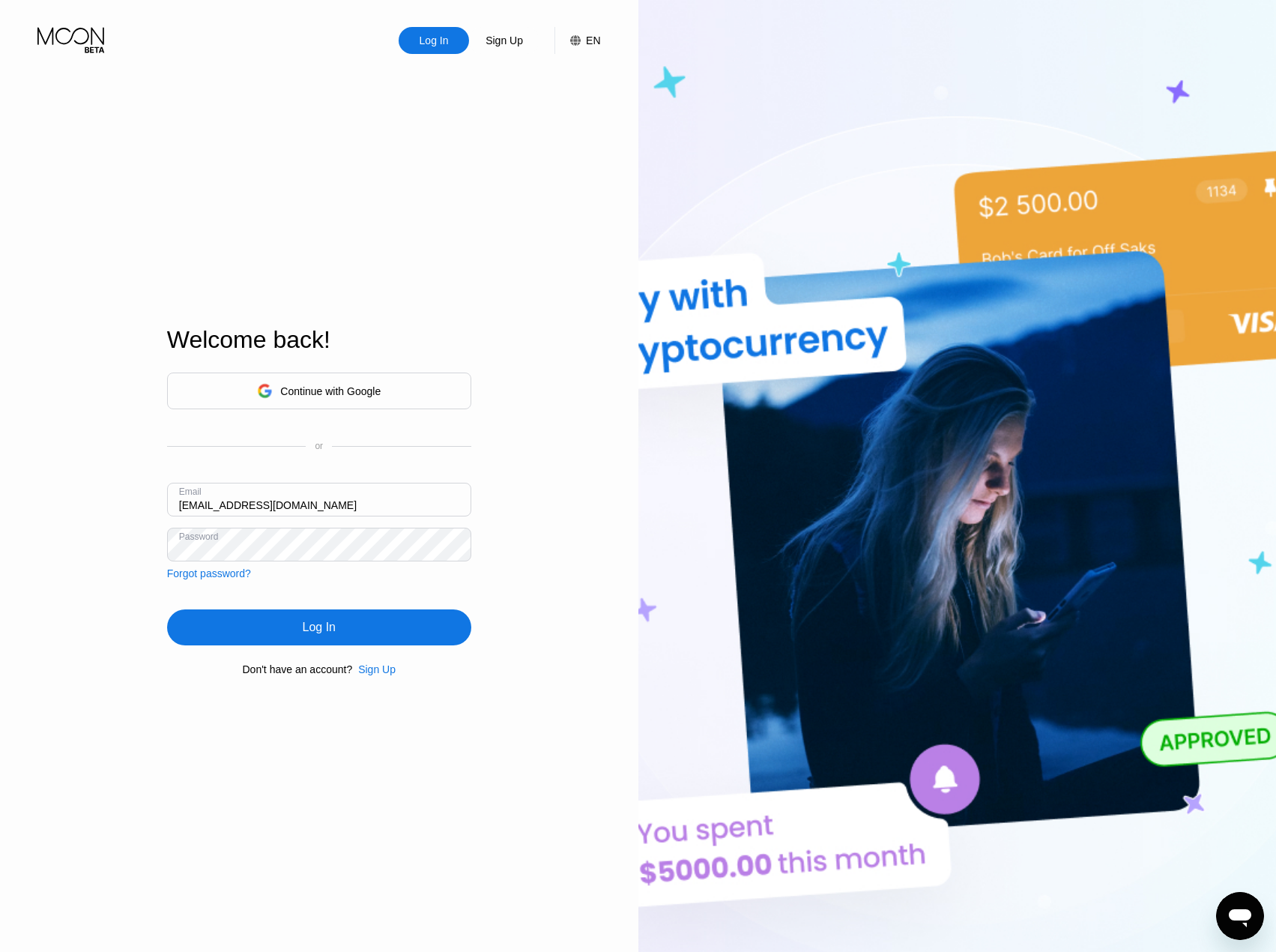
click at [269, 635] on div "Log In" at bounding box center [319, 627] width 304 height 36
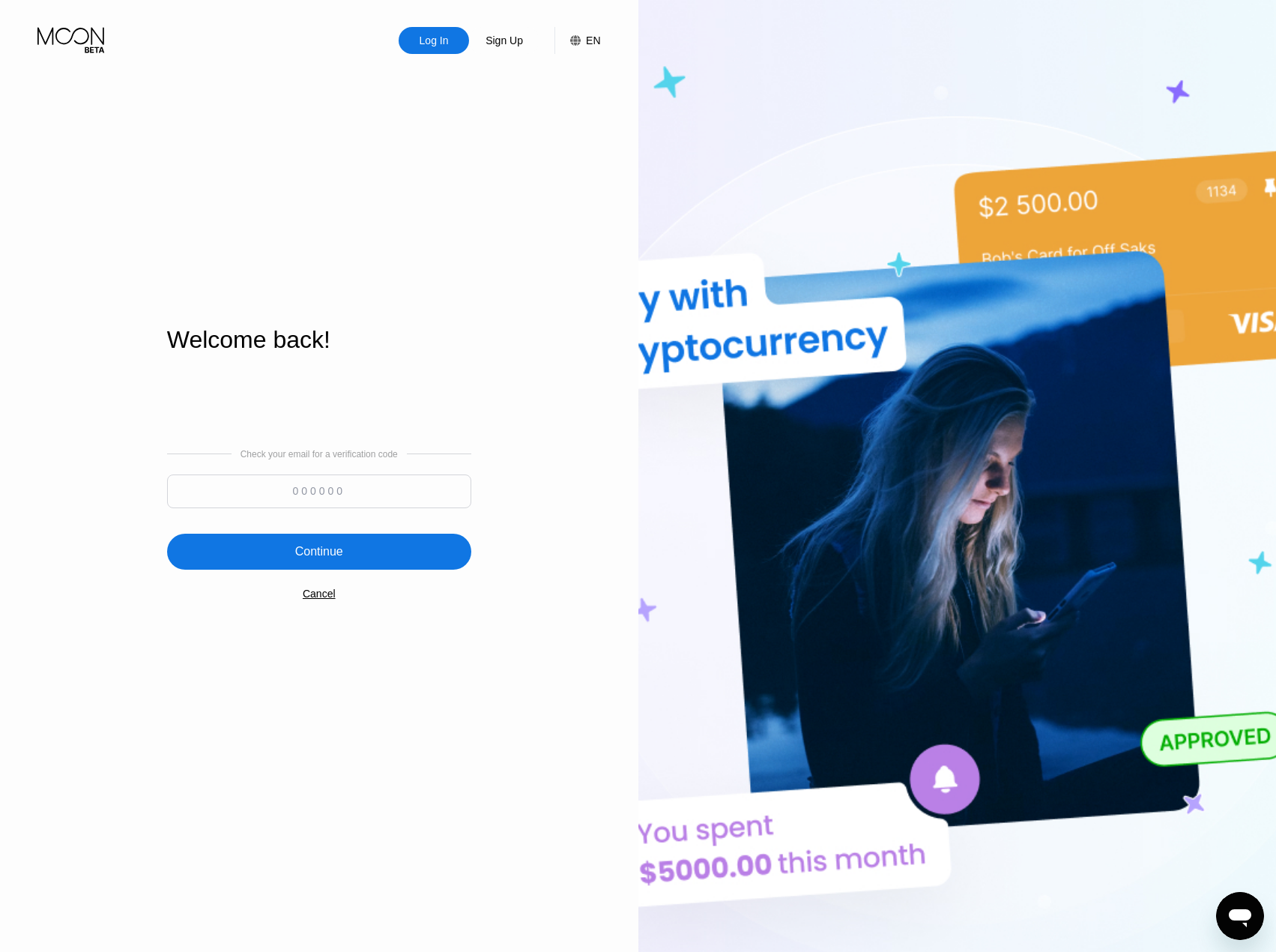
click at [312, 483] on input at bounding box center [319, 491] width 304 height 34
click at [408, 558] on div "Continue" at bounding box center [319, 552] width 304 height 36
click at [327, 481] on input "325503" at bounding box center [319, 485] width 304 height 34
paste input "948051"
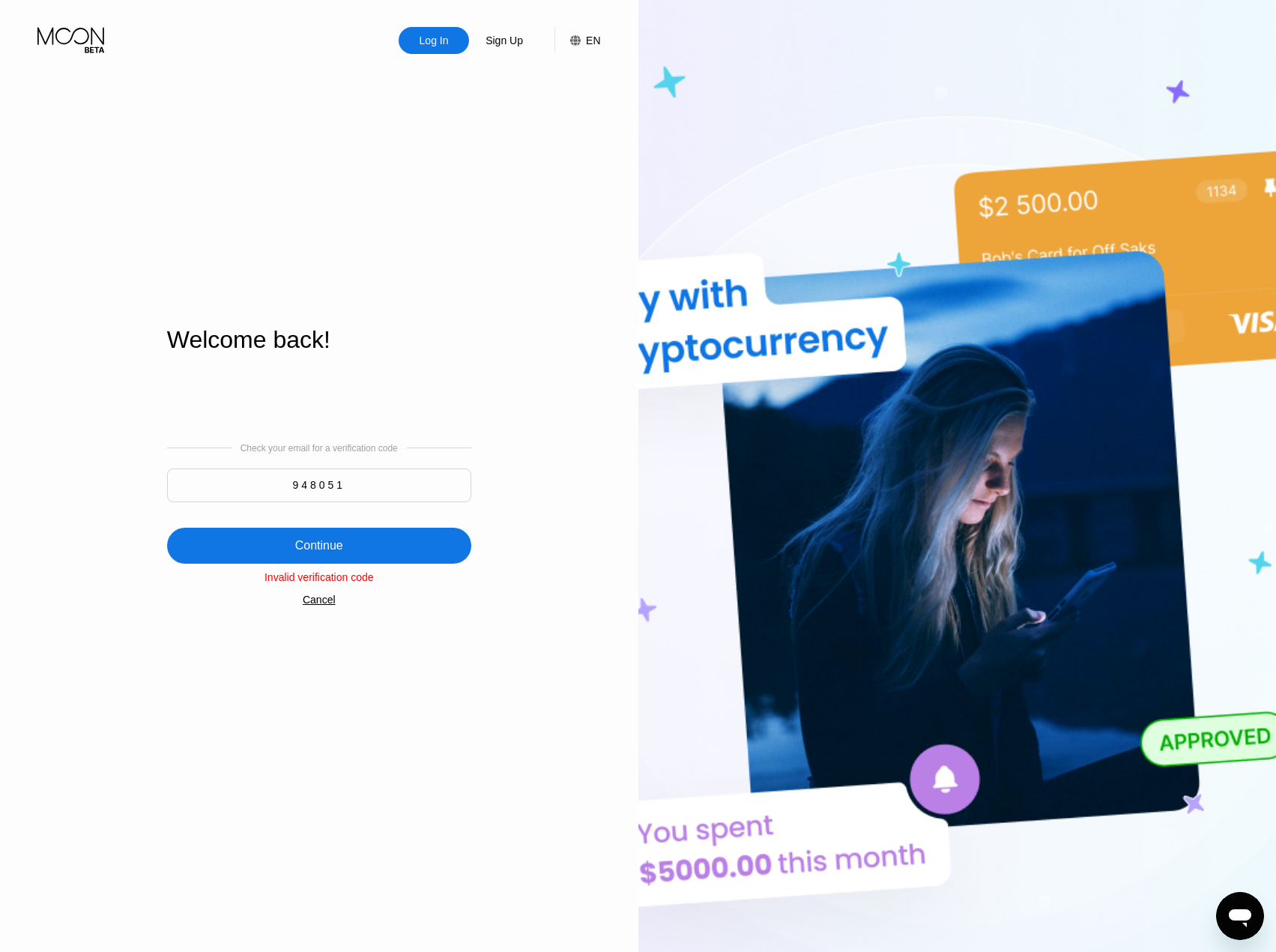
type input "948051"
click at [324, 543] on div "Continue" at bounding box center [319, 545] width 48 height 15
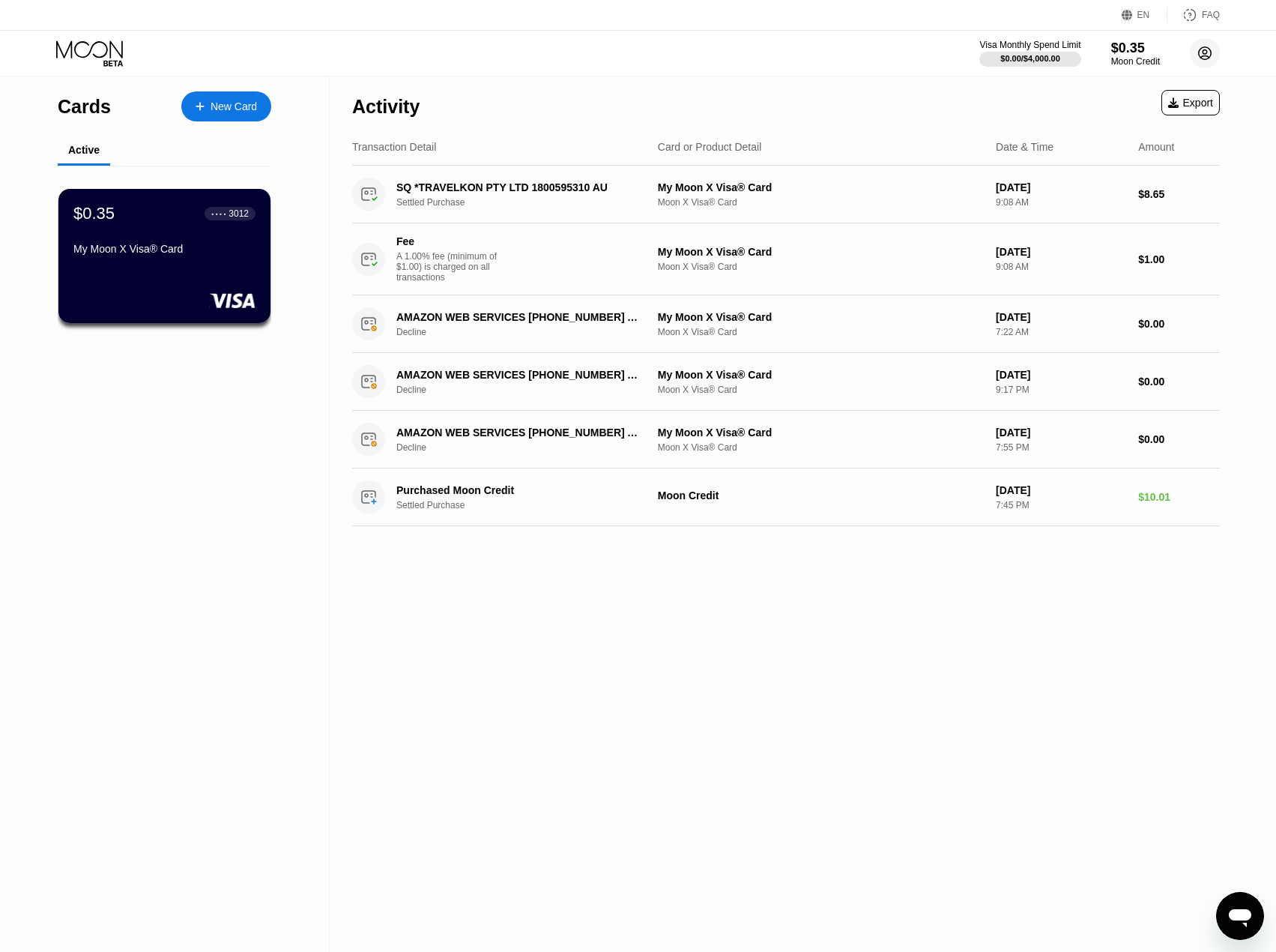
click at [1198, 54] on circle at bounding box center [1205, 53] width 30 height 30
